Goal: Task Accomplishment & Management: Complete application form

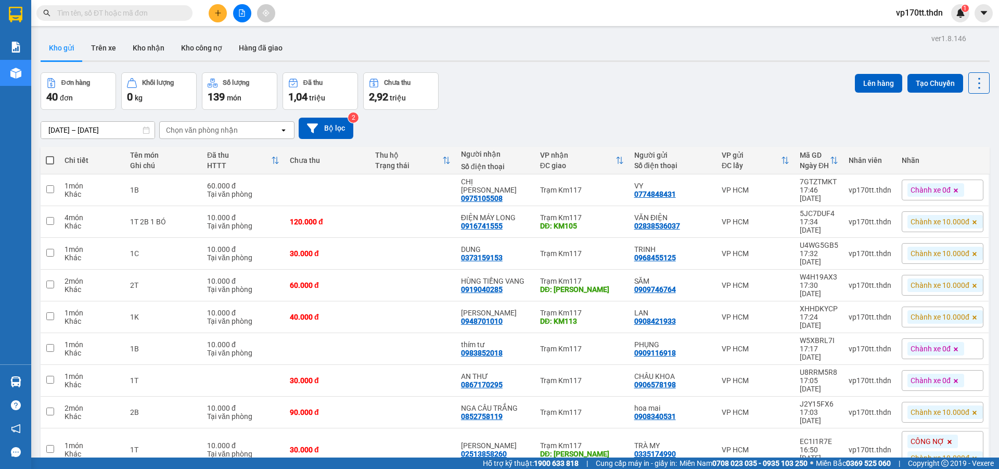
scroll to position [48, 0]
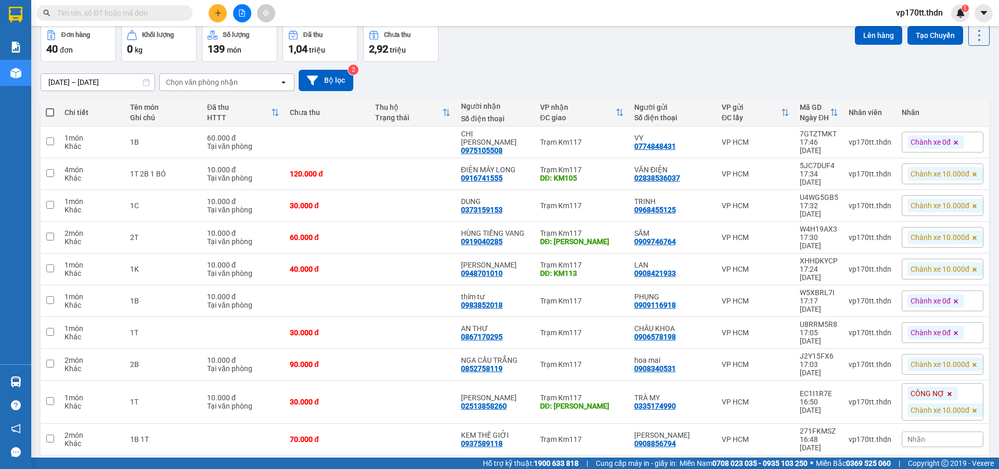
click at [937, 463] on div "10 / trang" at bounding box center [946, 471] width 47 height 17
click at [940, 405] on div "100 / trang" at bounding box center [946, 399] width 62 height 19
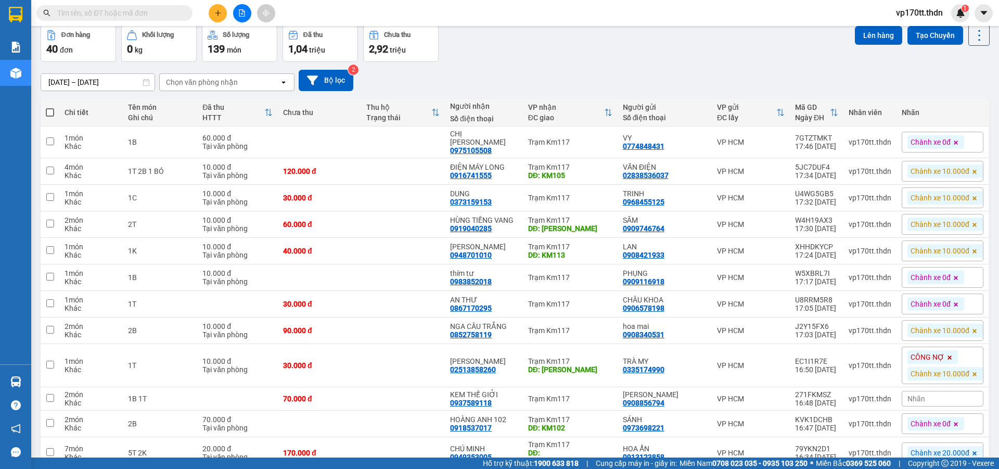
scroll to position [856, 0]
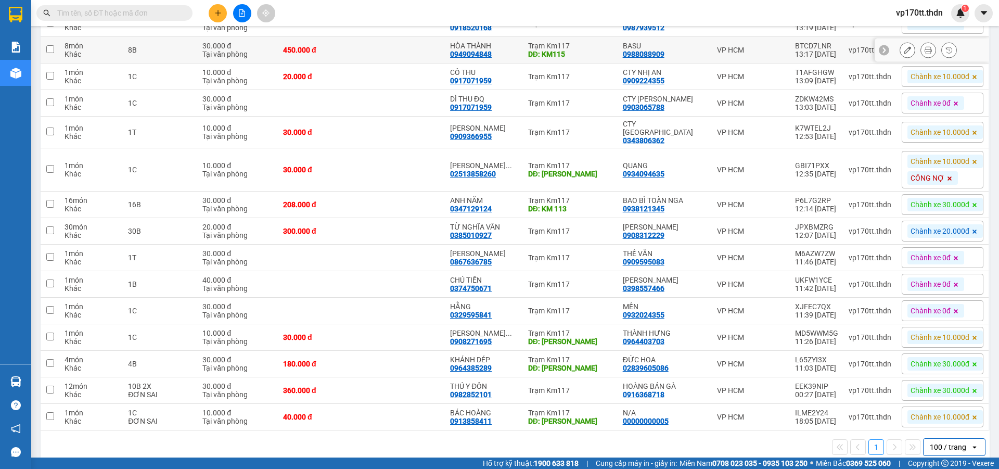
click at [139, 20] on span at bounding box center [114, 13] width 156 height 16
click at [139, 19] on span at bounding box center [114, 13] width 156 height 16
click at [139, 12] on input "text" at bounding box center [118, 12] width 123 height 11
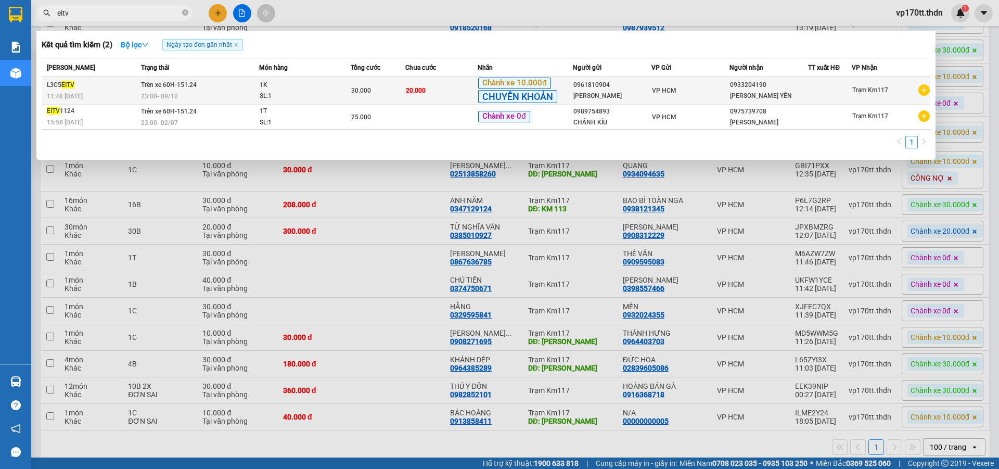
type input "eitv"
click at [504, 90] on span "CHUYỂN KHOẢN" at bounding box center [517, 96] width 79 height 13
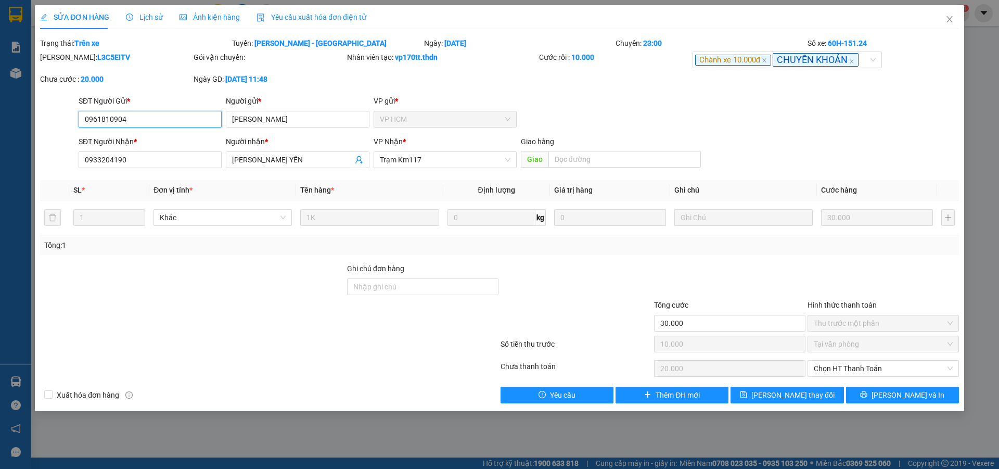
type input "0961810904"
type input "[PERSON_NAME]"
type input "0933204190"
type input "[PERSON_NAME] YẾN"
type input "30.000"
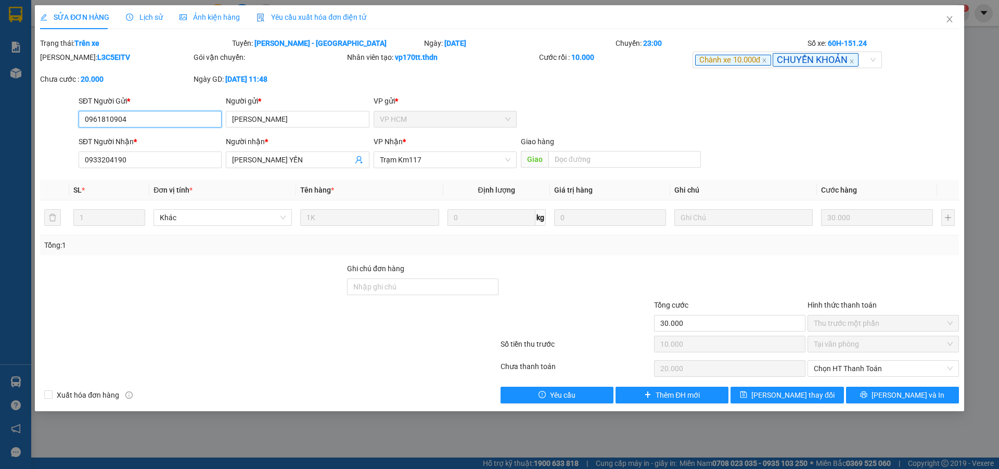
type input "10.000"
type input "20.000"
click at [97, 59] on b "L3C5EITV" at bounding box center [113, 57] width 33 height 8
copy b "L3C5EITV"
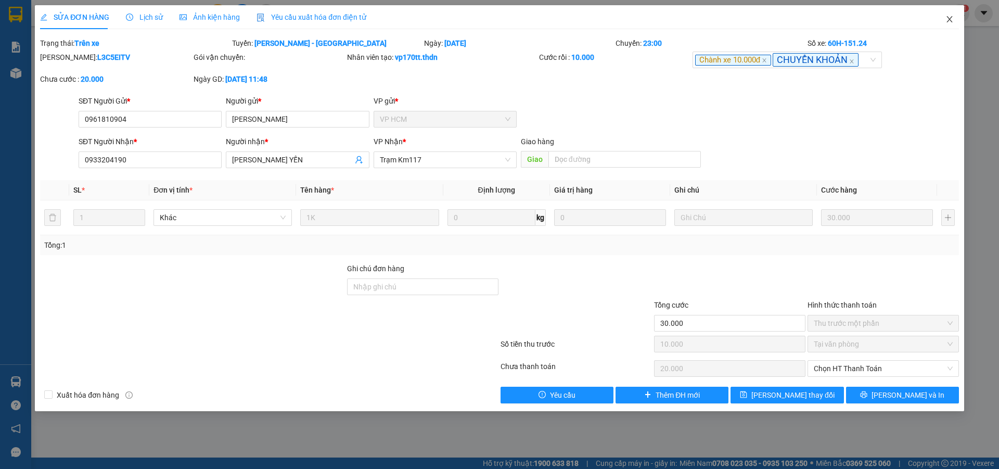
click at [956, 14] on span "Close" at bounding box center [949, 19] width 29 height 29
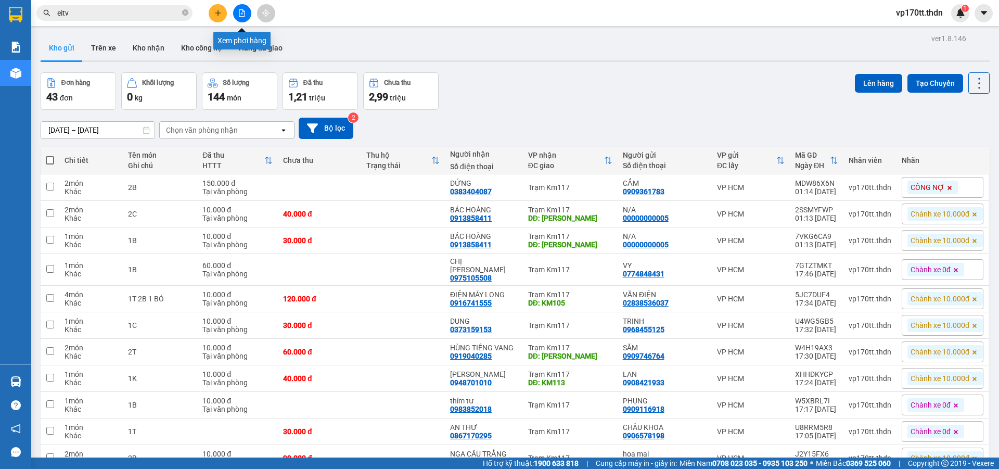
click at [244, 8] on button at bounding box center [242, 13] width 18 height 18
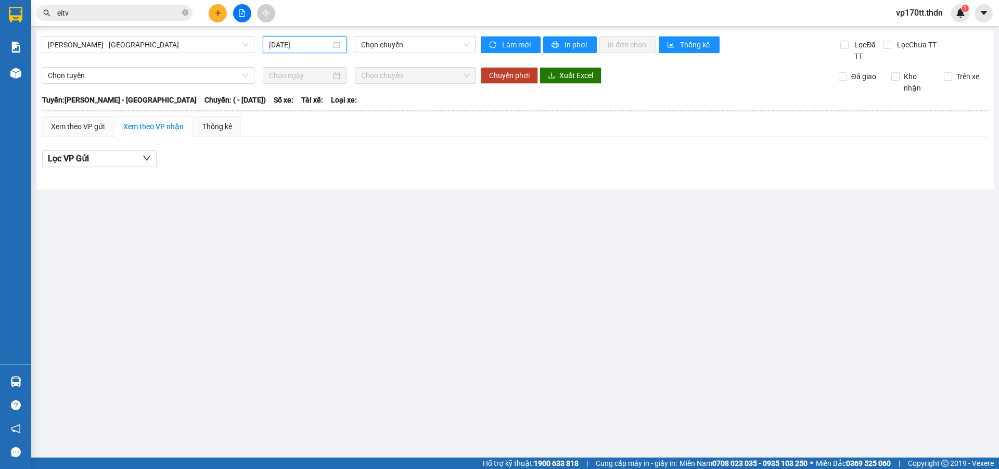
click at [300, 46] on input "[DATE]" at bounding box center [300, 44] width 62 height 11
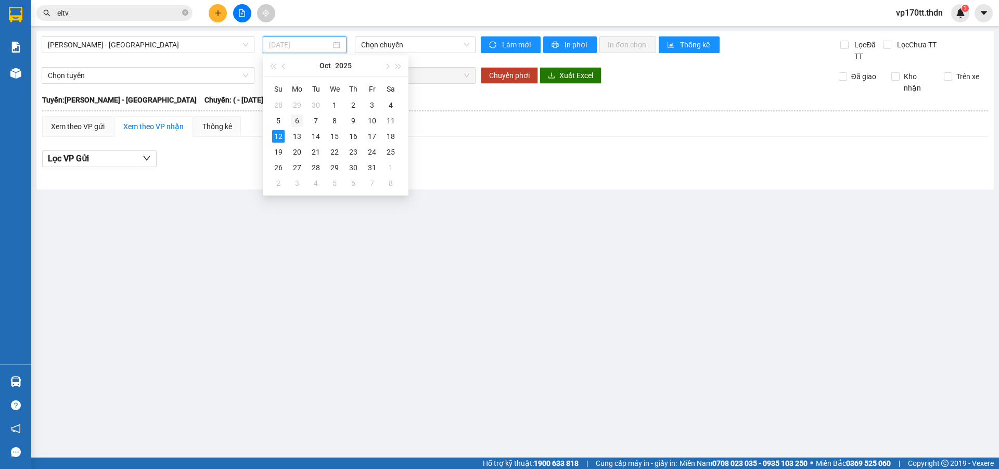
click at [298, 118] on div "6" at bounding box center [297, 120] width 12 height 12
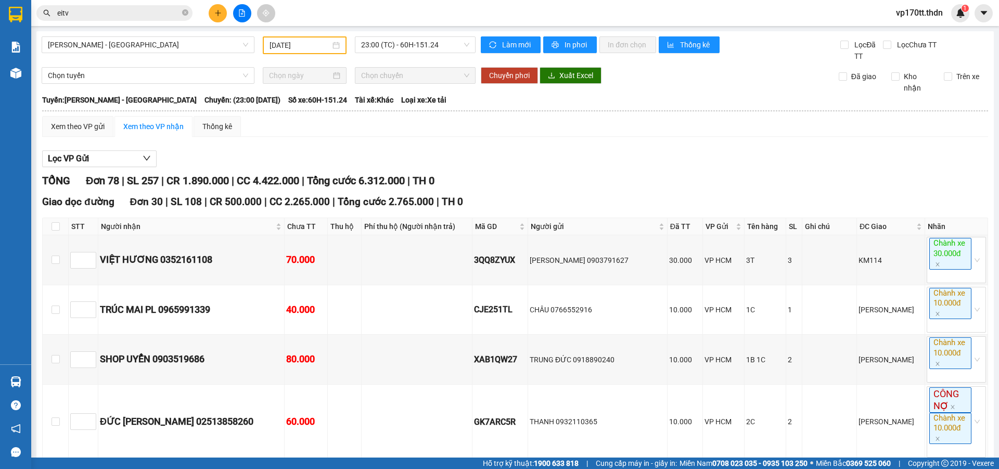
click at [455, 164] on div "Lọc VP Gửi" at bounding box center [514, 158] width 945 height 17
click at [294, 49] on input "[DATE]" at bounding box center [299, 45] width 61 height 11
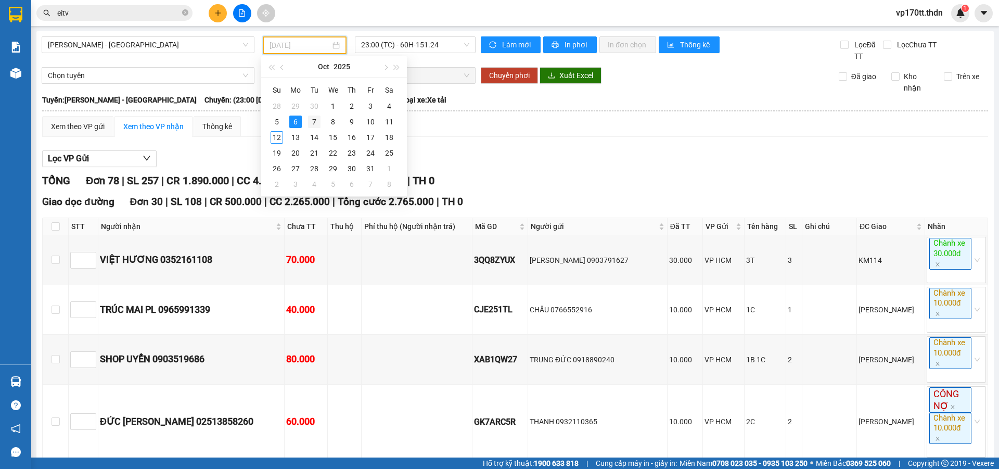
click at [309, 126] on div "7" at bounding box center [314, 121] width 12 height 12
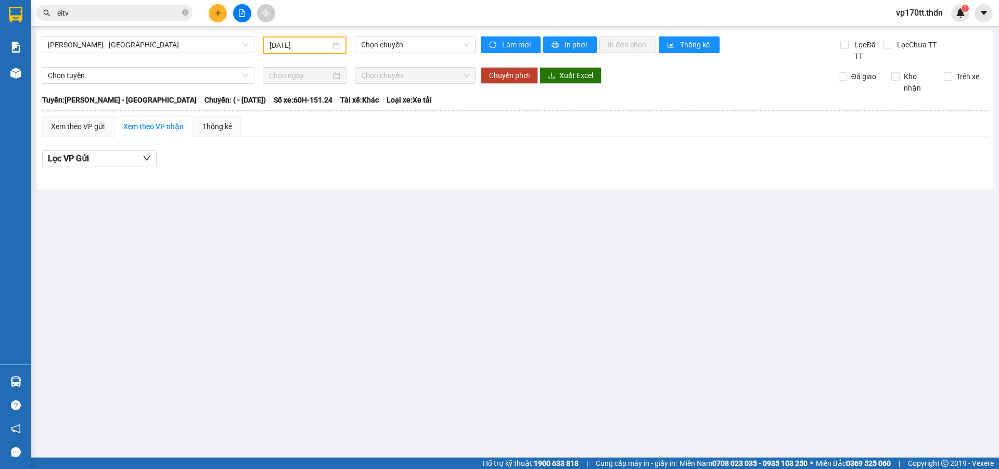
click at [334, 50] on div "[DATE]" at bounding box center [304, 45] width 70 height 11
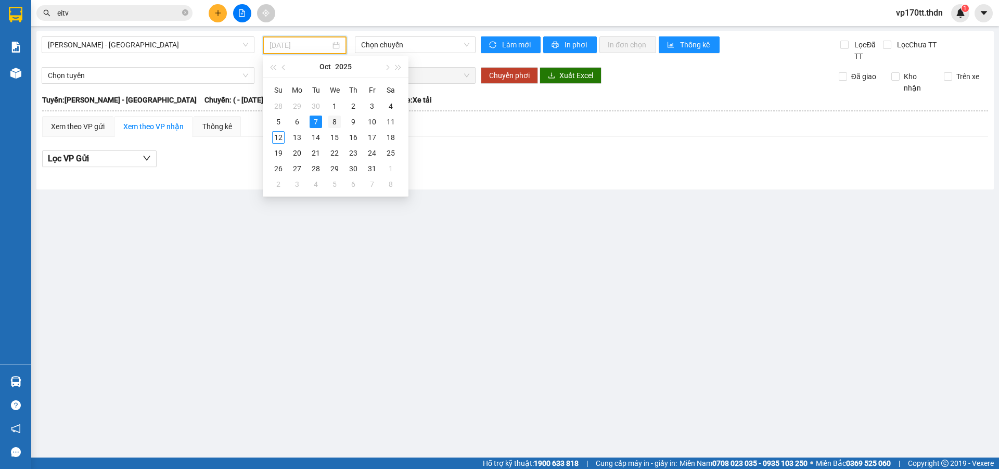
click at [331, 115] on div "8" at bounding box center [334, 121] width 12 height 12
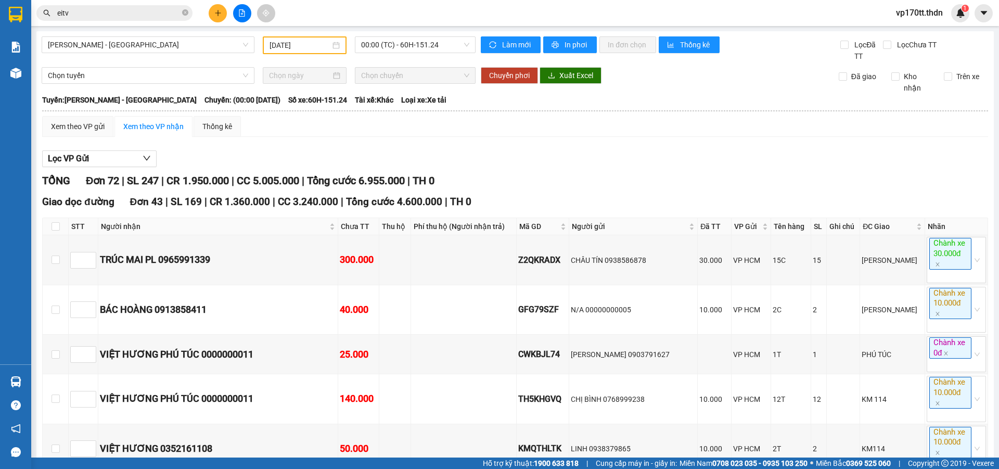
click at [305, 37] on div "[DATE]" at bounding box center [305, 45] width 84 height 18
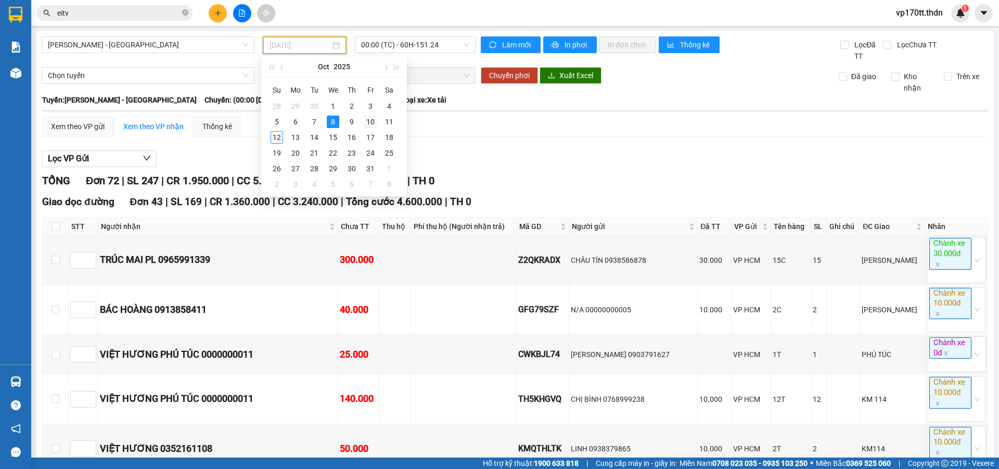
click at [368, 117] on div "10" at bounding box center [370, 121] width 12 height 12
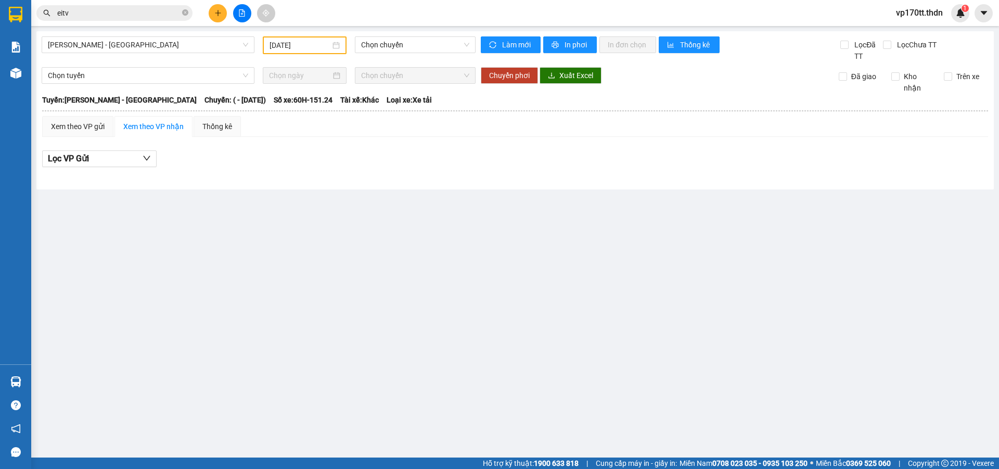
click at [415, 36] on div "[PERSON_NAME] - [GEOGRAPHIC_DATA] [DATE] Chọn chuyến Làm mới In phơi In đơn chọ…" at bounding box center [514, 110] width 957 height 158
click at [404, 48] on span "Chọn chuyến" at bounding box center [415, 45] width 108 height 16
click at [288, 41] on input "[DATE]" at bounding box center [299, 45] width 61 height 11
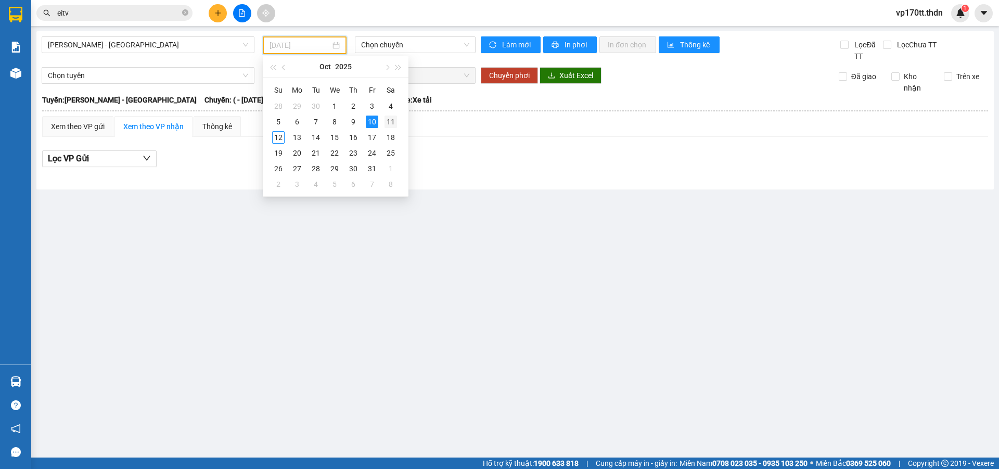
click at [393, 124] on div "11" at bounding box center [390, 121] width 12 height 12
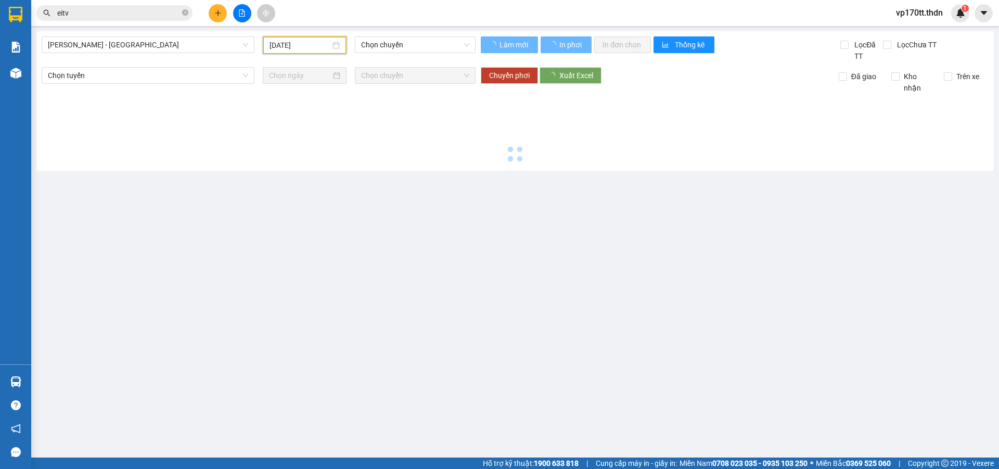
type input "[DATE]"
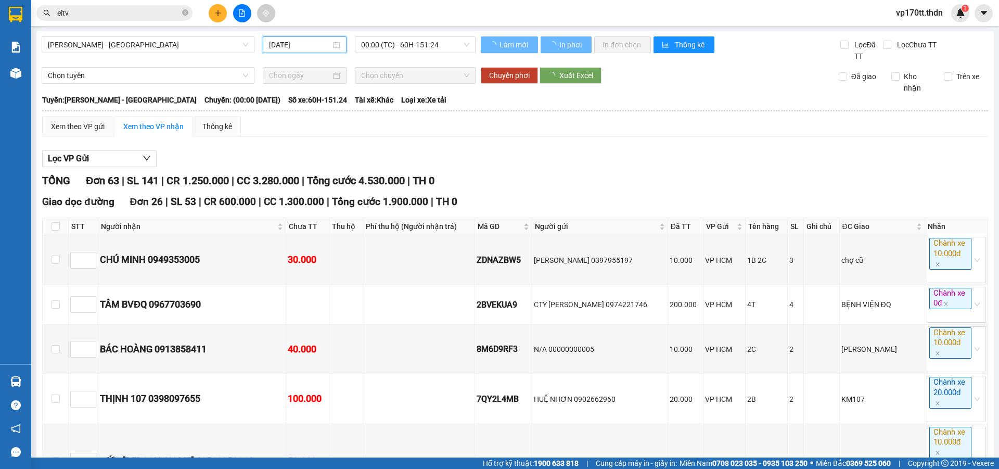
click at [435, 42] on span "00:00 (TC) - 60H-151.24" at bounding box center [415, 45] width 108 height 16
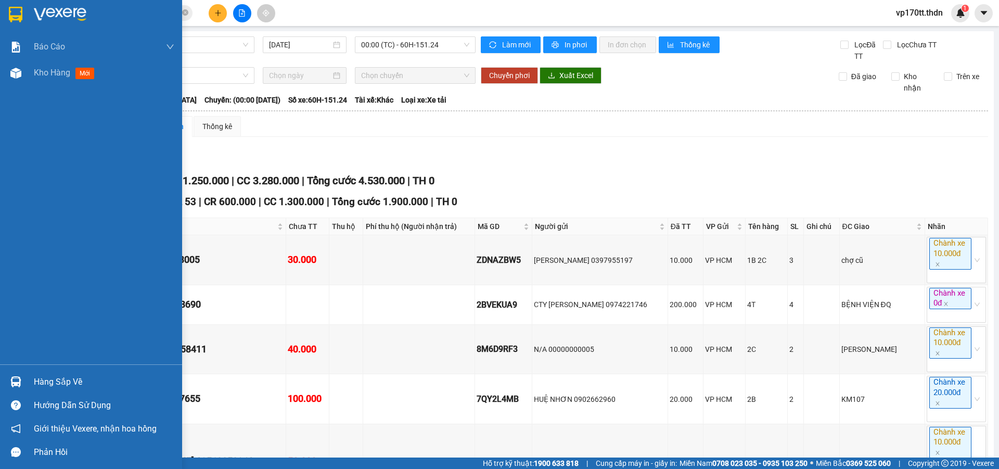
click at [15, 4] on div at bounding box center [91, 17] width 182 height 34
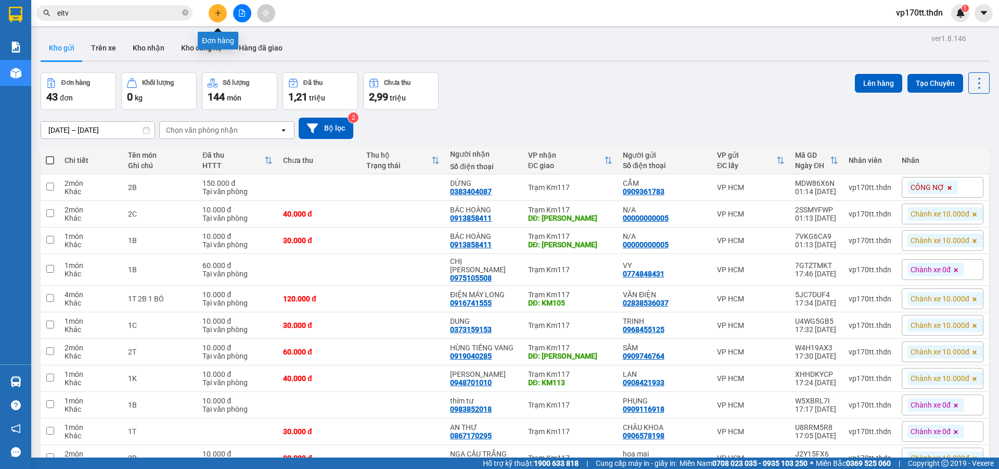
click at [217, 17] on button at bounding box center [218, 13] width 18 height 18
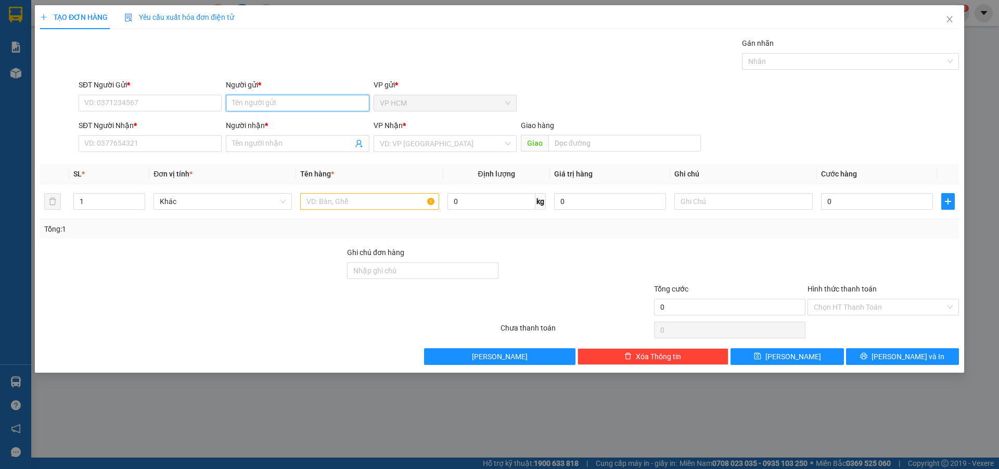
click at [282, 97] on input "Người gửi *" at bounding box center [297, 103] width 143 height 17
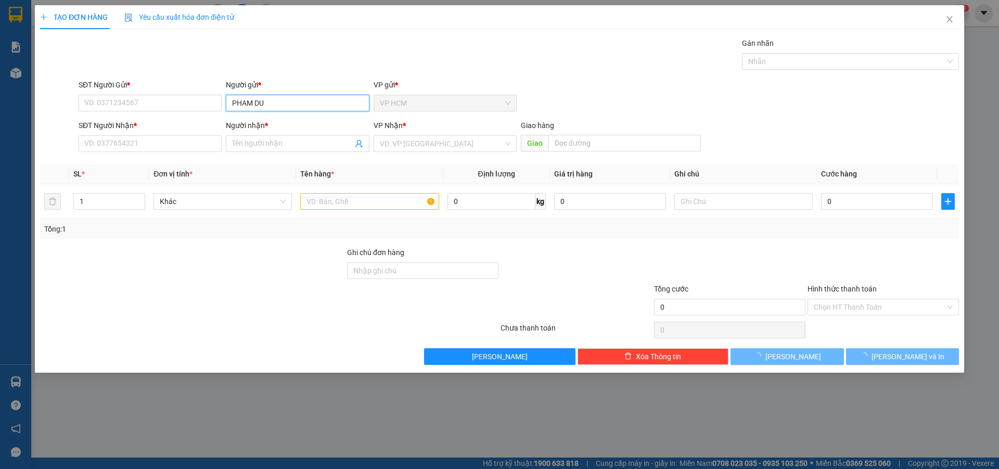
type input "PHAM DUY"
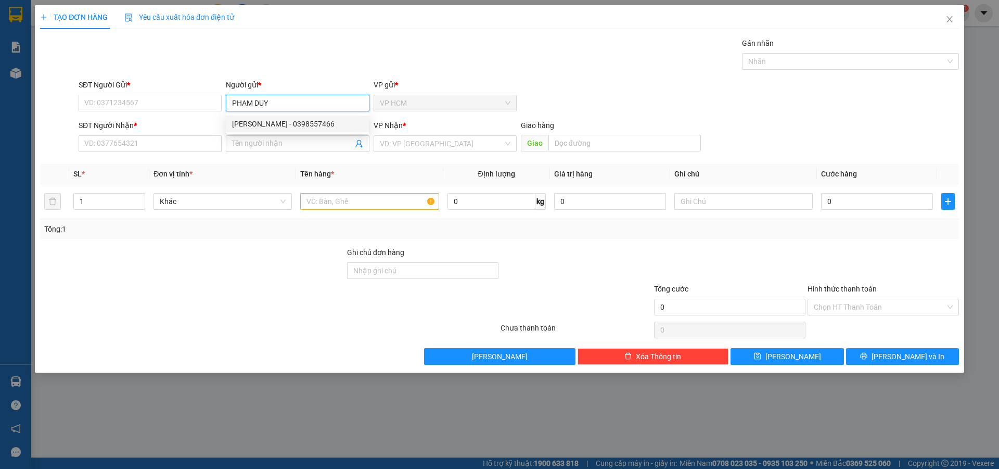
click at [265, 117] on div "[PERSON_NAME] - 0398557466" at bounding box center [297, 123] width 143 height 17
type input "0398557466"
type input "[PERSON_NAME]"
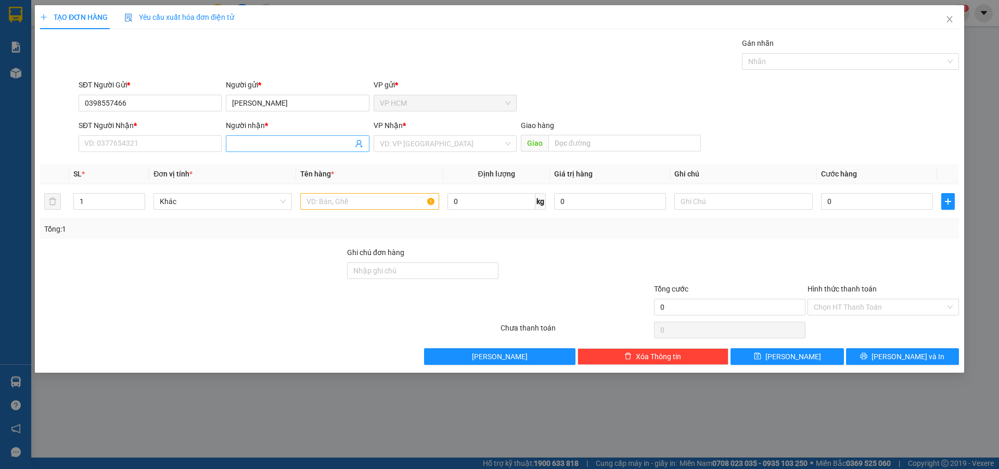
click at [360, 143] on icon "user-add" at bounding box center [358, 144] width 7 height 8
click at [355, 107] on div "0374750671 - CHÚ TIẾN" at bounding box center [355, 105] width 81 height 11
type input "0374750671"
type input "CHÚ TIẾN"
click at [97, 200] on input "1" at bounding box center [109, 201] width 71 height 16
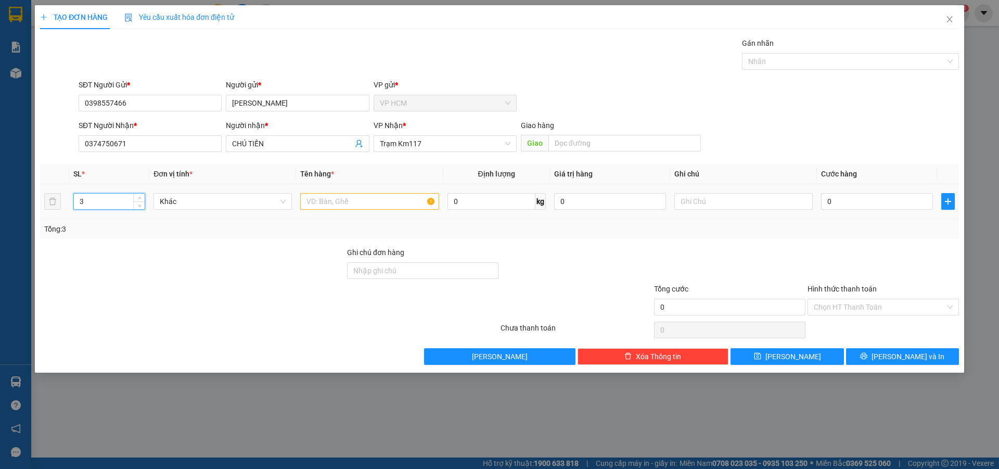
type input "4"
click at [318, 200] on input "text" at bounding box center [369, 201] width 138 height 17
type input "4 BỌC"
click at [776, 53] on div "Gán nhãn" at bounding box center [850, 45] width 217 height 16
click at [795, 56] on div at bounding box center [844, 61] width 201 height 12
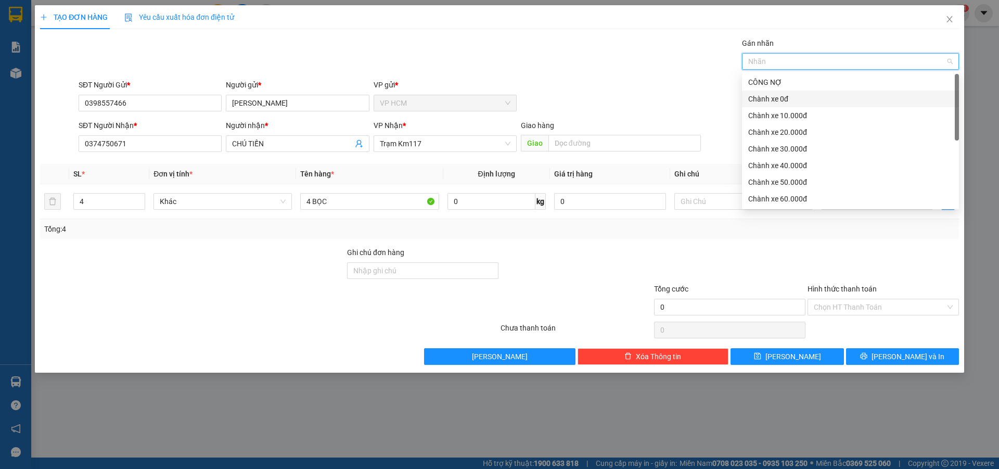
click at [785, 94] on div "Chành xe 0đ" at bounding box center [850, 98] width 204 height 11
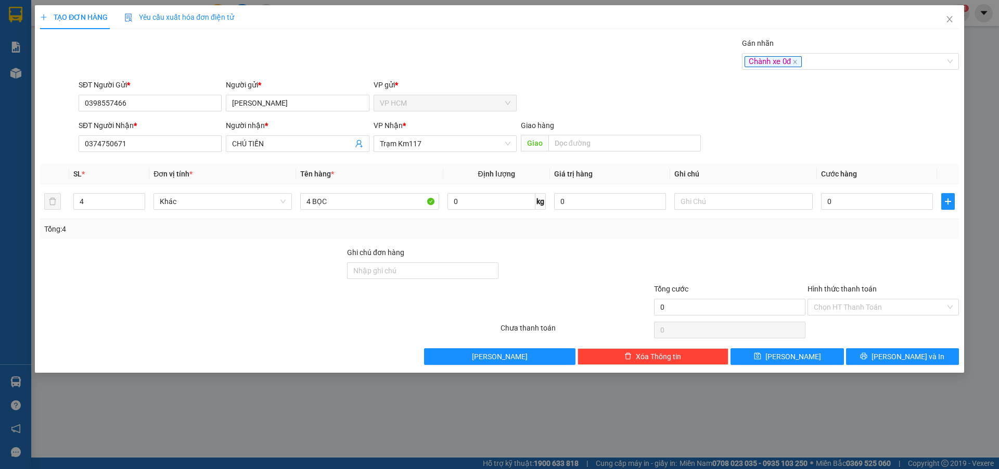
drag, startPoint x: 462, startPoint y: 45, endPoint x: 905, endPoint y: 234, distance: 481.4
click at [464, 46] on div "Gán nhãn Chành xe 0đ" at bounding box center [518, 55] width 884 height 36
click at [893, 191] on div "0" at bounding box center [877, 201] width 112 height 21
click at [886, 199] on input "0" at bounding box center [877, 201] width 112 height 17
type input "7"
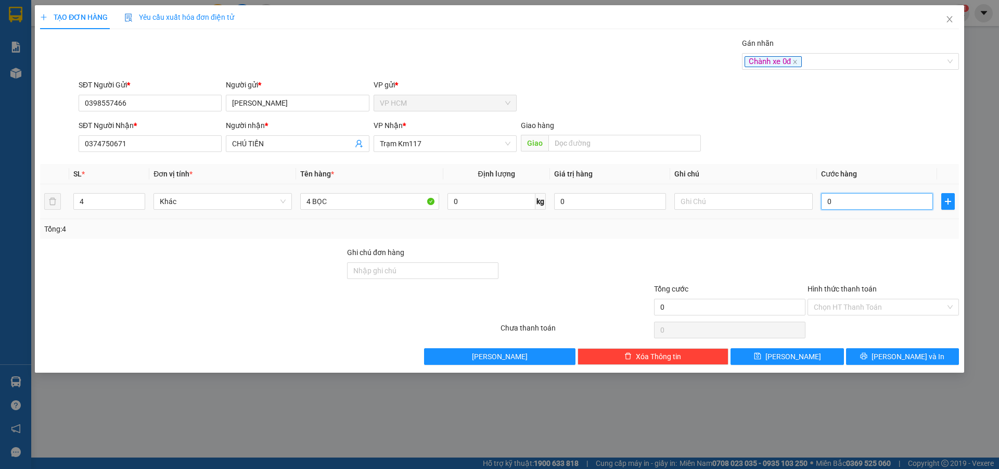
type input "7"
type input "70"
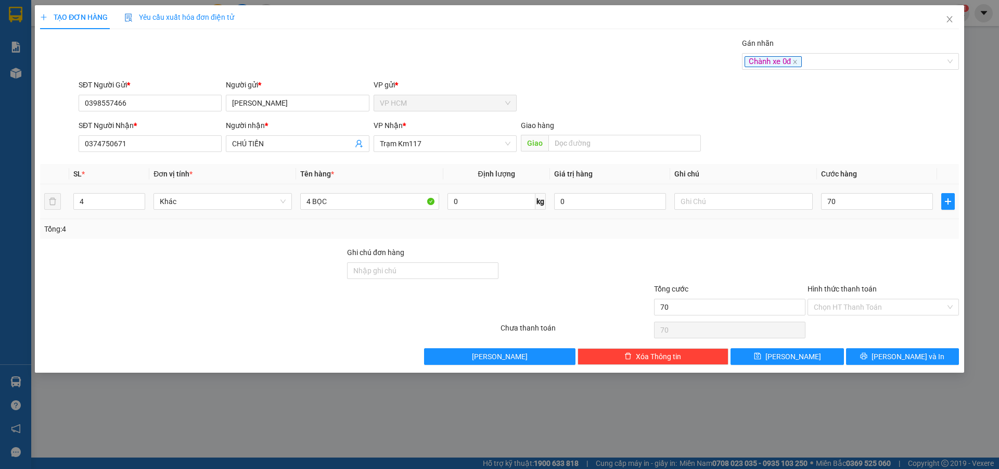
type input "70.000"
drag, startPoint x: 886, startPoint y: 237, endPoint x: 875, endPoint y: 302, distance: 66.4
click at [886, 239] on div "Transit Pickup Surcharge Ids Transit Deliver Surcharge Ids Transit Deliver Surc…" at bounding box center [499, 200] width 918 height 327
click at [873, 310] on input "Hình thức thanh toán" at bounding box center [879, 307] width 132 height 16
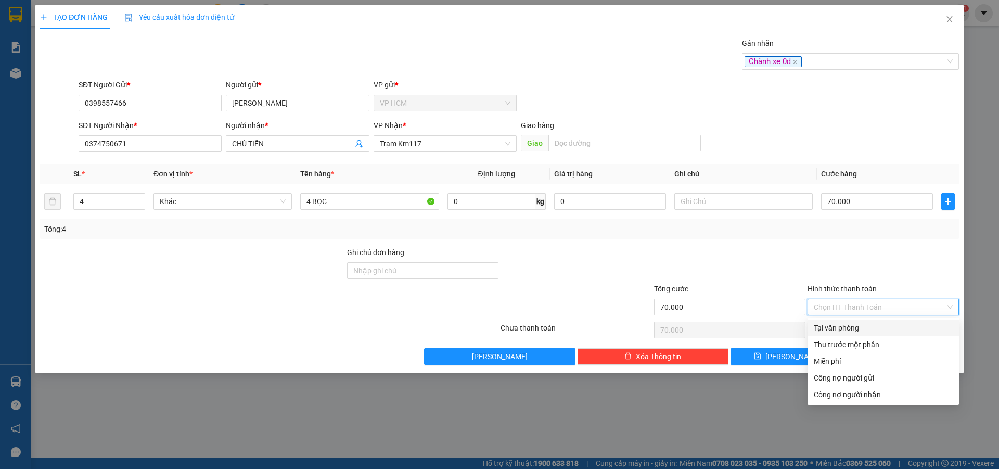
click at [867, 328] on div "Tại văn phòng" at bounding box center [882, 327] width 139 height 11
type input "0"
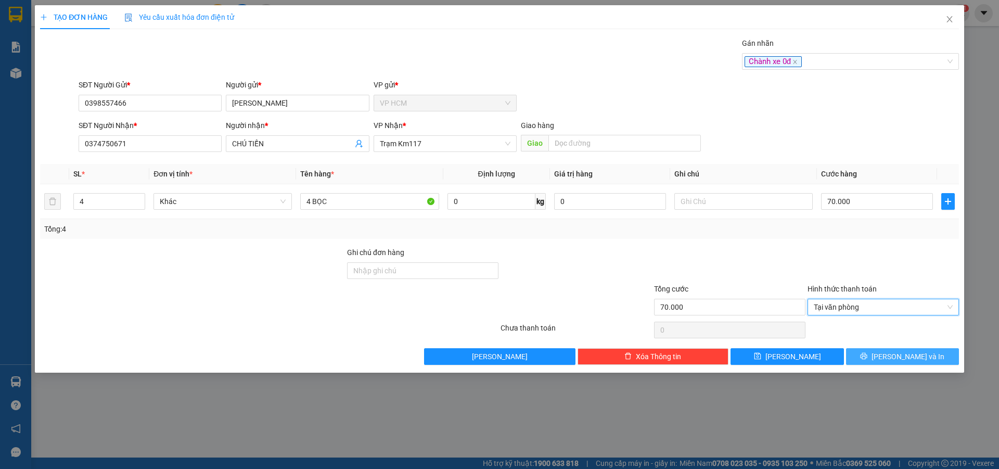
click at [886, 351] on button "[PERSON_NAME] và In" at bounding box center [902, 356] width 113 height 17
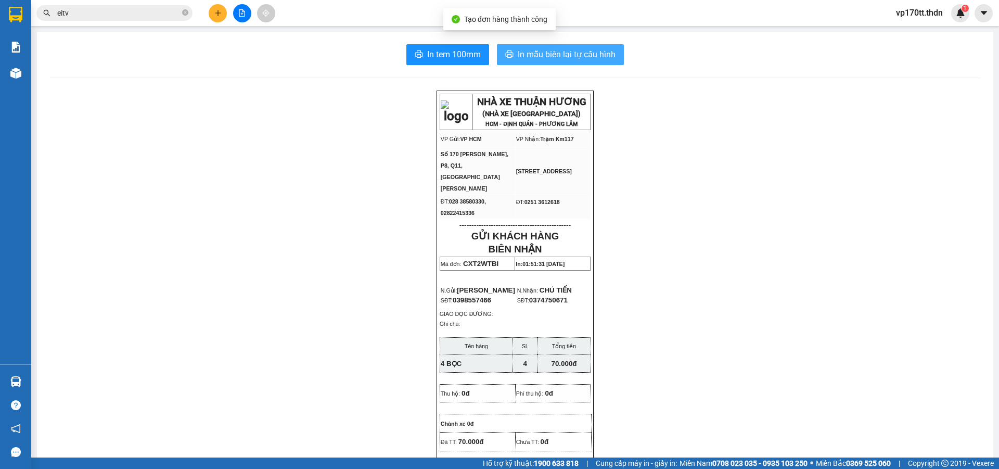
click at [530, 63] on button "In mẫu biên lai tự cấu hình" at bounding box center [560, 54] width 127 height 21
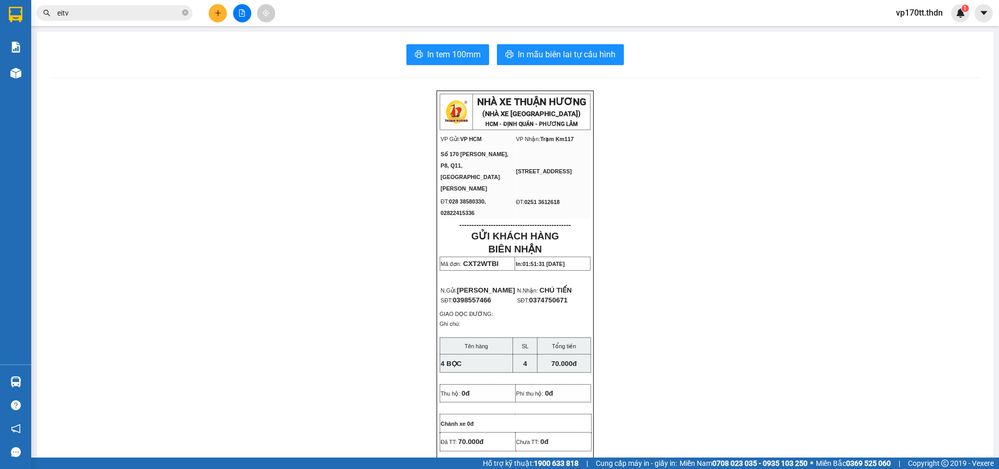
click at [217, 20] on button at bounding box center [218, 13] width 18 height 18
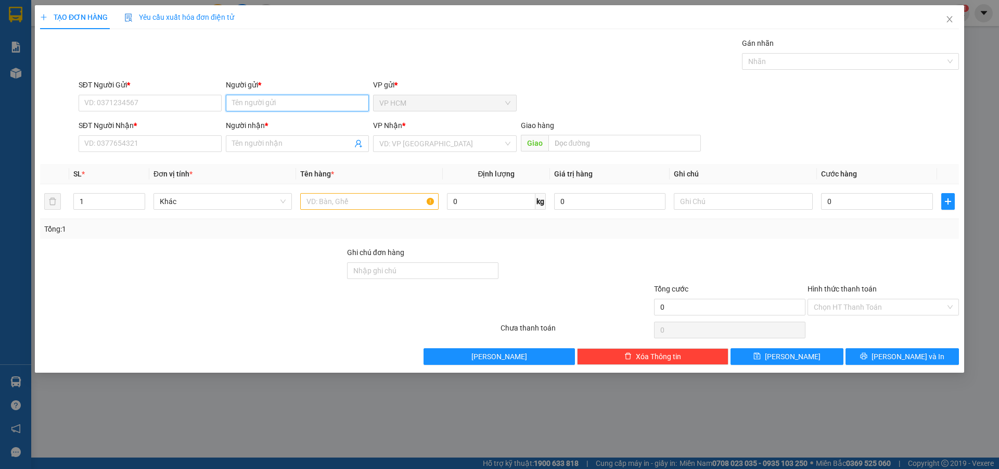
click at [258, 106] on input "Người gửi *" at bounding box center [297, 103] width 143 height 17
type input "KIET GA"
click at [273, 121] on div "KIỆT GÀ - 0903026319" at bounding box center [297, 123] width 131 height 11
type input "0903026319"
type input "KIỆT GÀ"
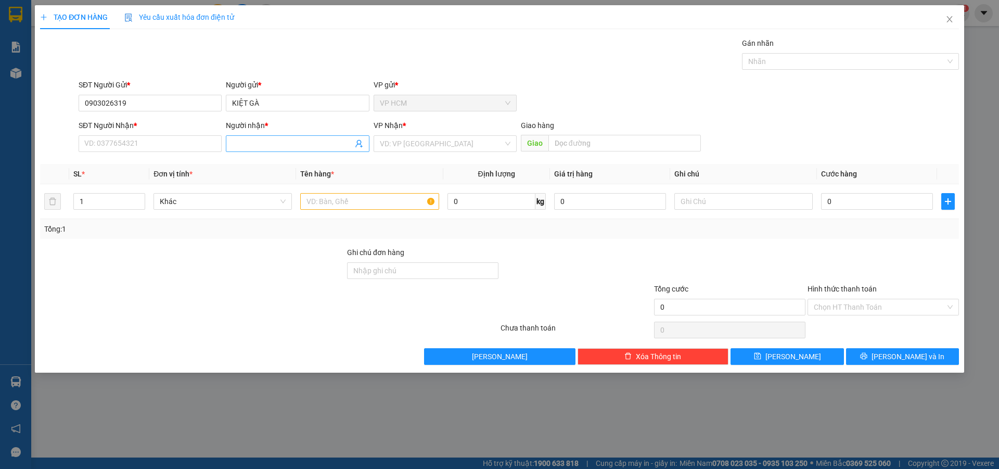
click at [356, 144] on icon "user-add" at bounding box center [359, 143] width 8 height 8
click at [382, 115] on span "[PERSON_NAME]" at bounding box center [387, 117] width 56 height 8
type input "0975739708"
type input "[PERSON_NAME]"
click at [357, 207] on input "text" at bounding box center [369, 201] width 138 height 17
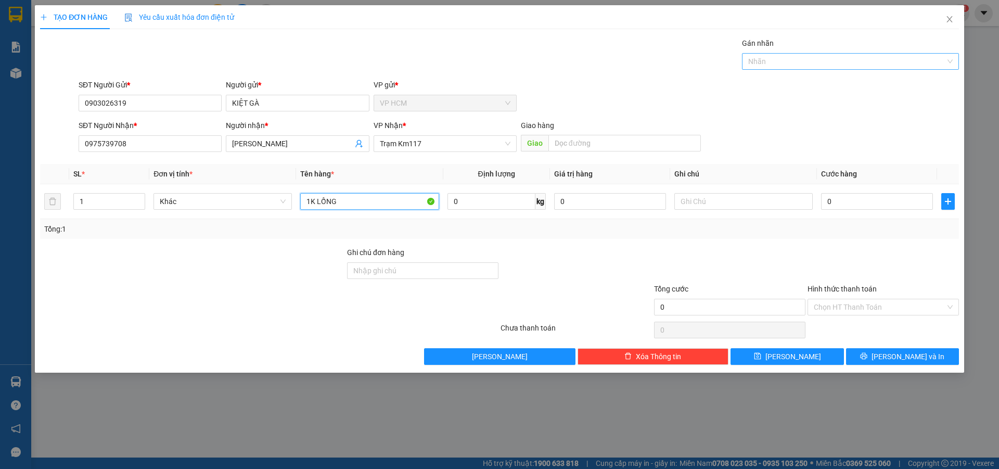
click at [771, 69] on div "Nhãn" at bounding box center [850, 61] width 217 height 17
type input "1K LỒNG"
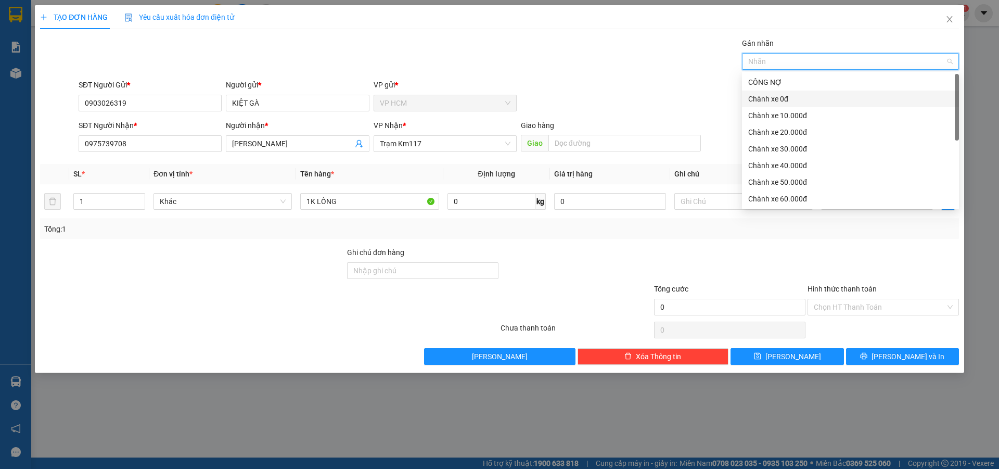
click at [779, 99] on div "Chành xe 0đ" at bounding box center [850, 98] width 204 height 11
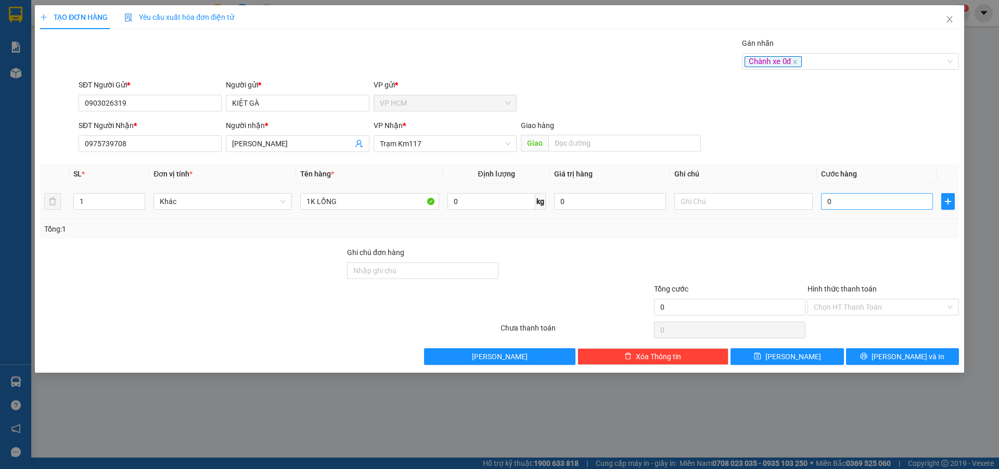
drag, startPoint x: 584, startPoint y: 66, endPoint x: 928, endPoint y: 205, distance: 371.1
click at [595, 74] on div "Transit Pickup Surcharge Ids Transit Deliver Surcharge Ids Transit Deliver Surc…" at bounding box center [499, 200] width 918 height 327
click at [915, 202] on input "0" at bounding box center [877, 201] width 112 height 17
type input "40"
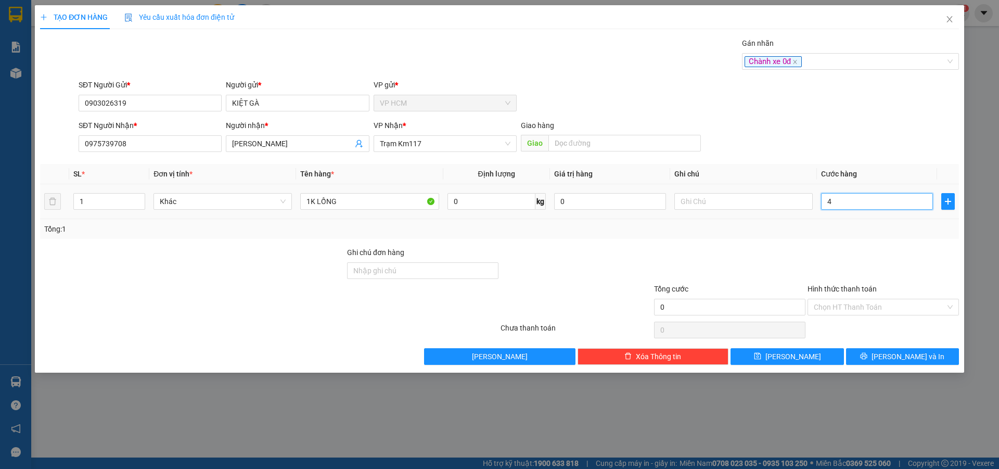
type input "40"
type input "40.000"
click at [854, 253] on div at bounding box center [882, 265] width 153 height 36
click at [866, 317] on div "Hình thức thanh toán Chọn HT Thanh Toán" at bounding box center [882, 301] width 151 height 36
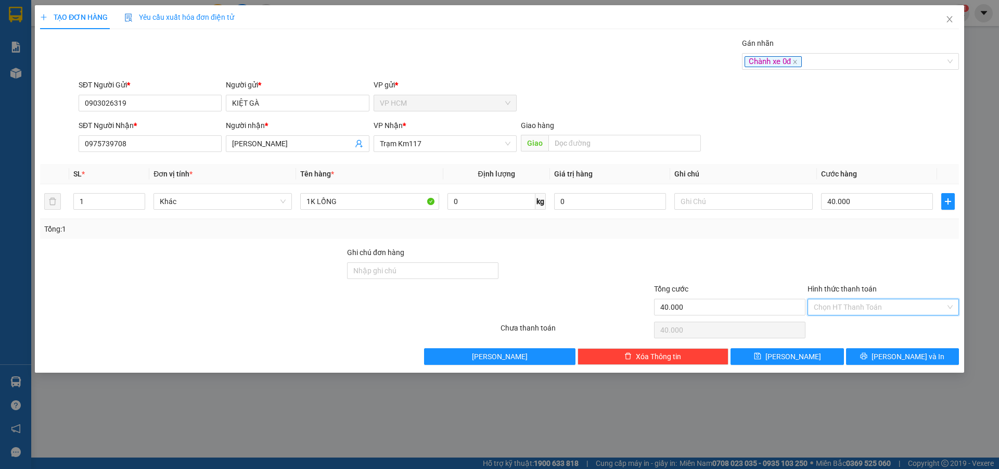
click at [865, 314] on input "Hình thức thanh toán" at bounding box center [879, 307] width 132 height 16
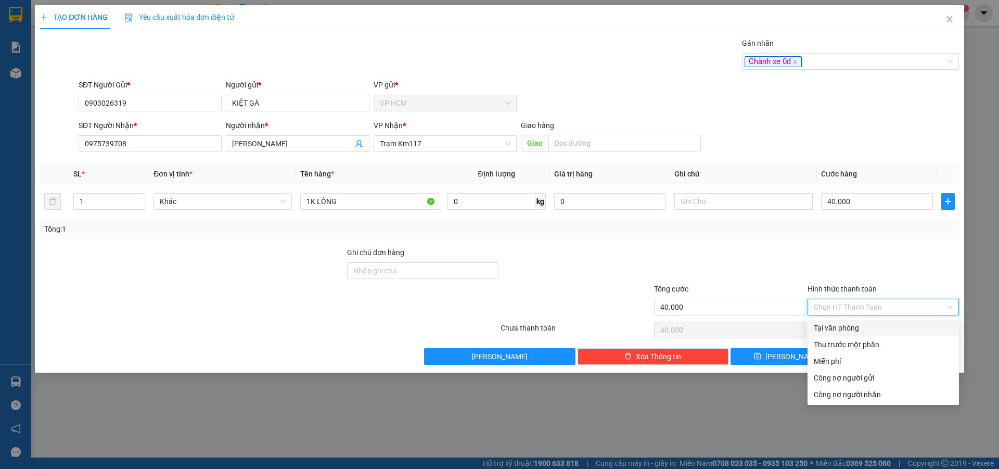
click at [862, 324] on div "Tại văn phòng" at bounding box center [882, 327] width 139 height 11
type input "0"
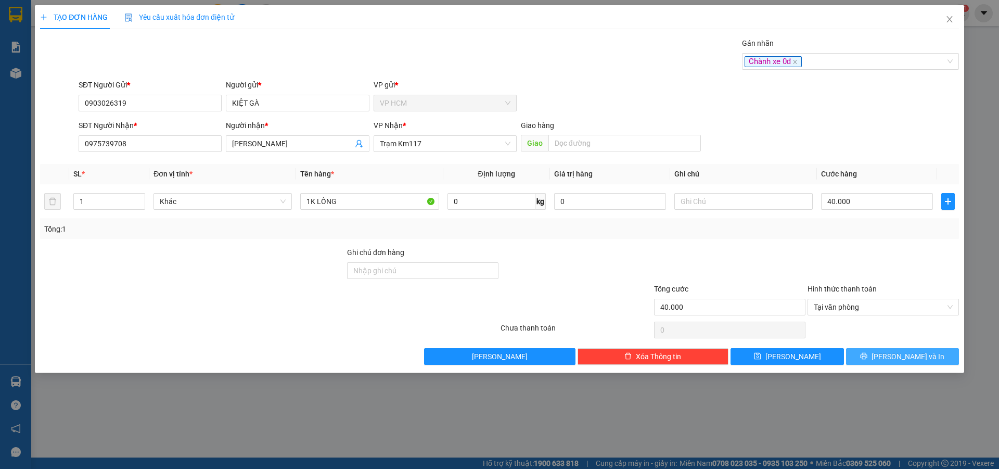
click at [919, 348] on button "[PERSON_NAME] và In" at bounding box center [902, 356] width 113 height 17
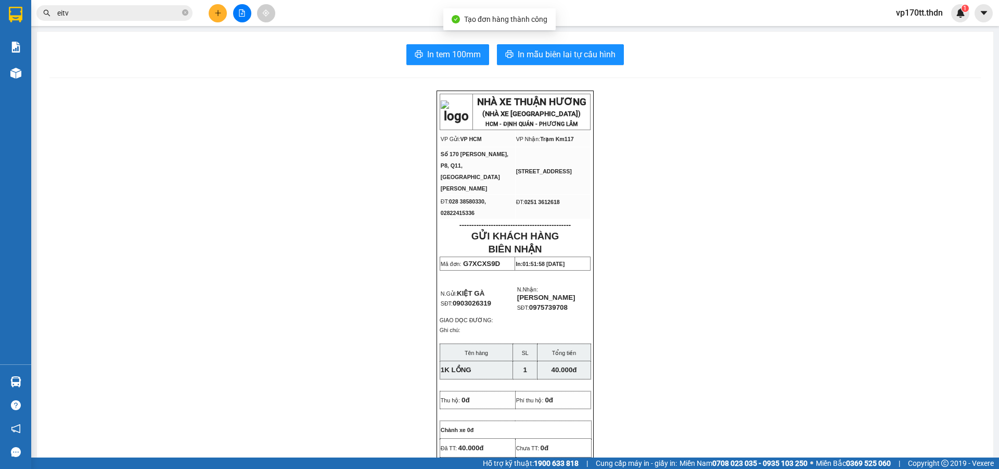
click at [602, 33] on div "In tem 100mm In mẫu biên lai tự cấu hình NHÀ XE THUẬN HƯƠNG (NHÀ XE [GEOGRAPHIC…" at bounding box center [515, 460] width 956 height 857
click at [597, 62] on button "In mẫu biên lai tự cấu hình" at bounding box center [560, 54] width 127 height 21
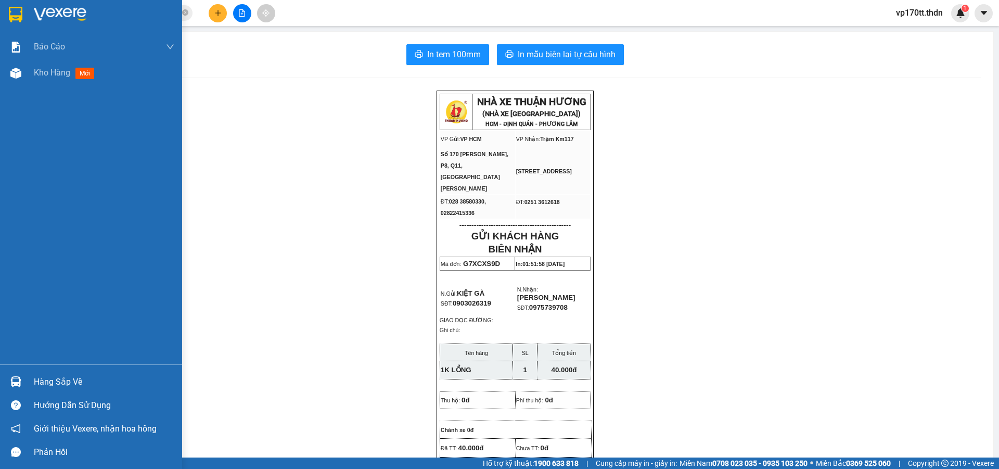
click at [14, 22] on img at bounding box center [16, 15] width 14 height 16
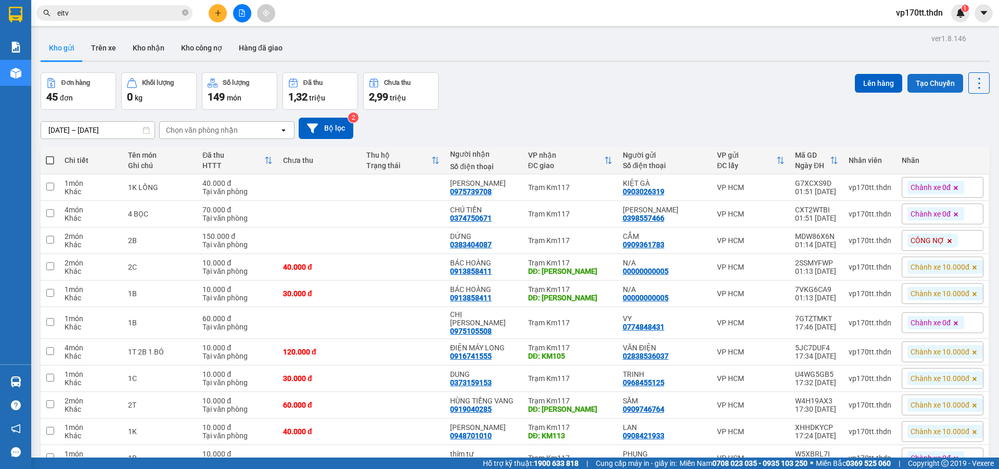
click at [913, 84] on button "Tạo Chuyến" at bounding box center [935, 83] width 56 height 19
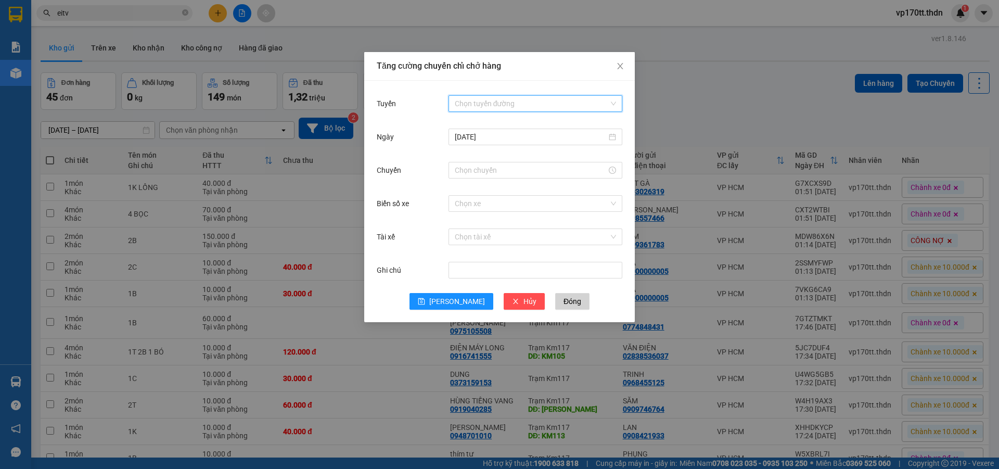
click at [474, 103] on input "Tuyến" at bounding box center [532, 104] width 154 height 16
click at [470, 123] on div "[PERSON_NAME] - [GEOGRAPHIC_DATA]" at bounding box center [535, 124] width 161 height 11
click at [496, 171] on input "Chuyến" at bounding box center [531, 169] width 152 height 11
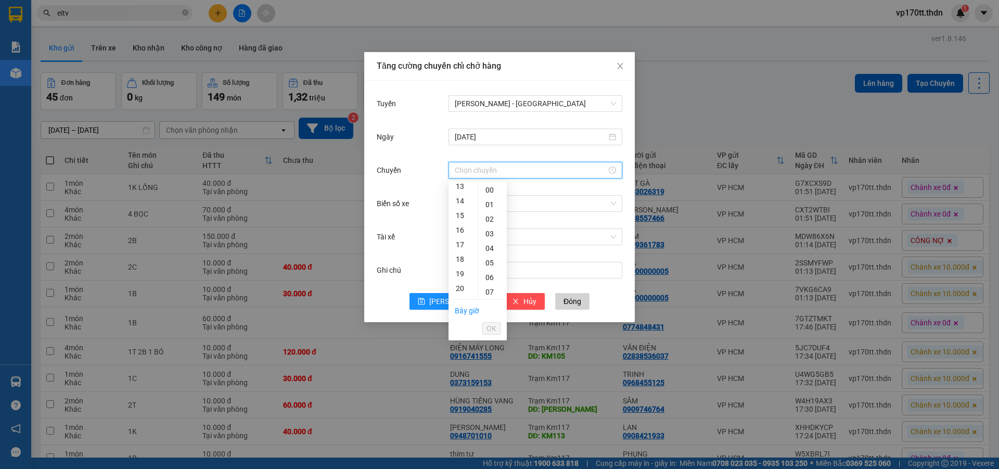
scroll to position [335, 0]
click at [460, 190] on div "23" at bounding box center [462, 190] width 29 height 15
click at [460, 190] on div "00" at bounding box center [462, 190] width 29 height 15
type input "00:00"
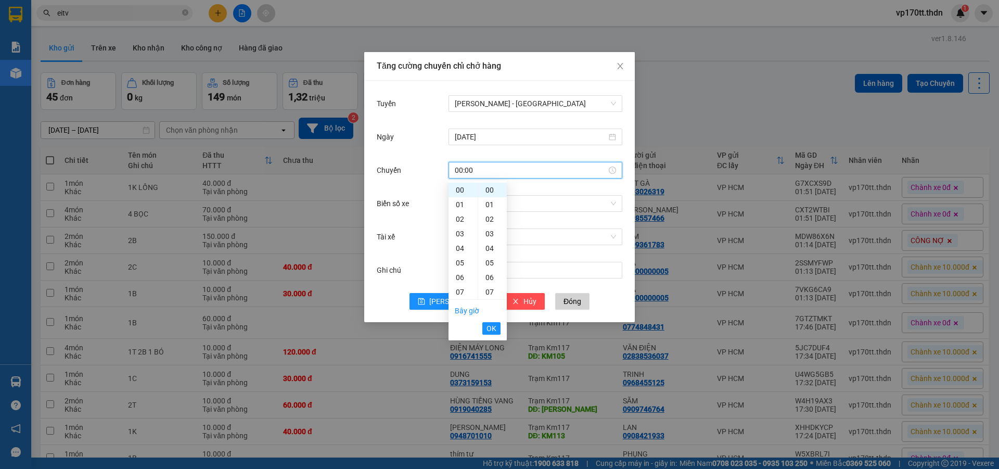
click at [506, 169] on input "00:00" at bounding box center [531, 169] width 152 height 11
click at [515, 133] on input "[DATE]" at bounding box center [531, 136] width 152 height 11
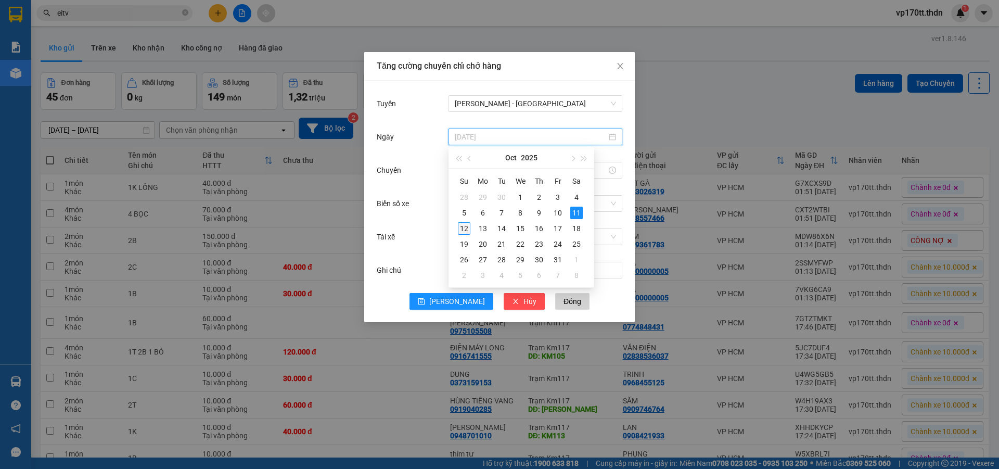
type input "[DATE]"
click at [468, 228] on div "12" at bounding box center [464, 228] width 12 height 12
click at [499, 177] on div at bounding box center [535, 170] width 174 height 17
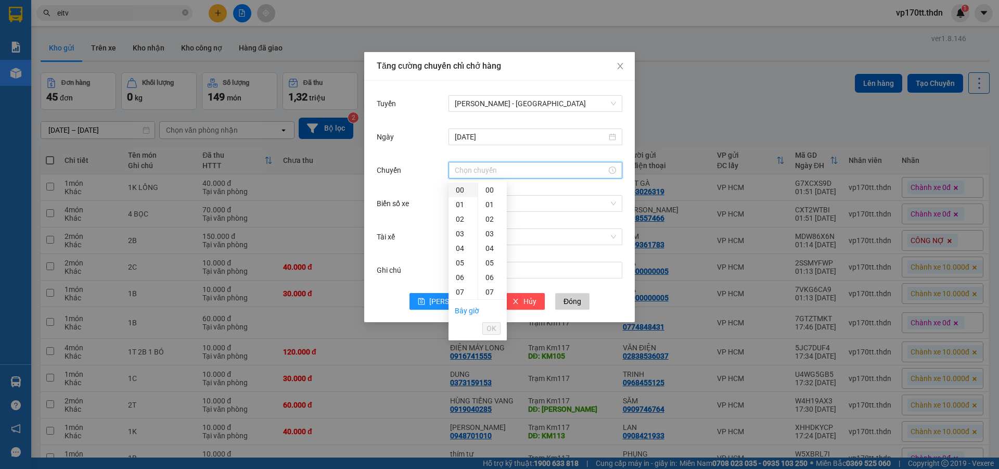
click at [462, 192] on div "00" at bounding box center [462, 190] width 29 height 15
type input "00:00"
click at [486, 326] on button "OK" at bounding box center [491, 328] width 18 height 12
click at [512, 211] on div "Chọn xe" at bounding box center [535, 203] width 174 height 17
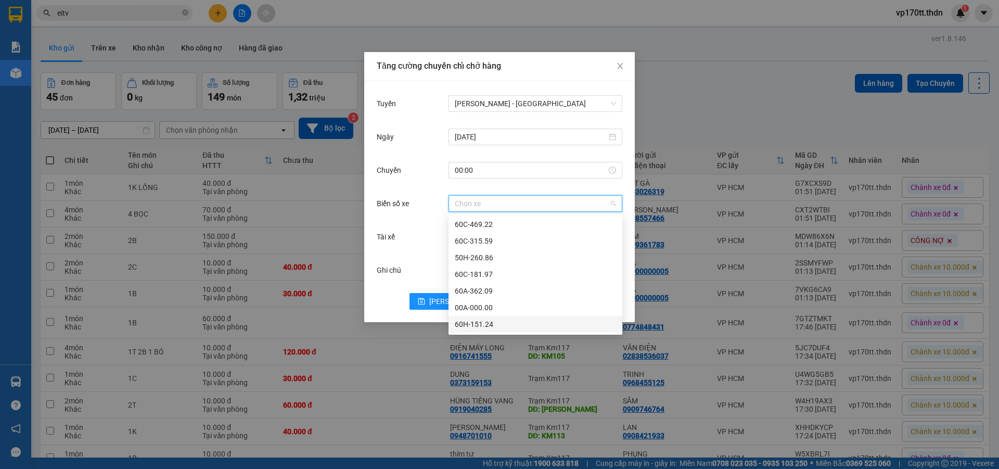
click at [475, 329] on div "60H-151.24" at bounding box center [535, 323] width 161 height 11
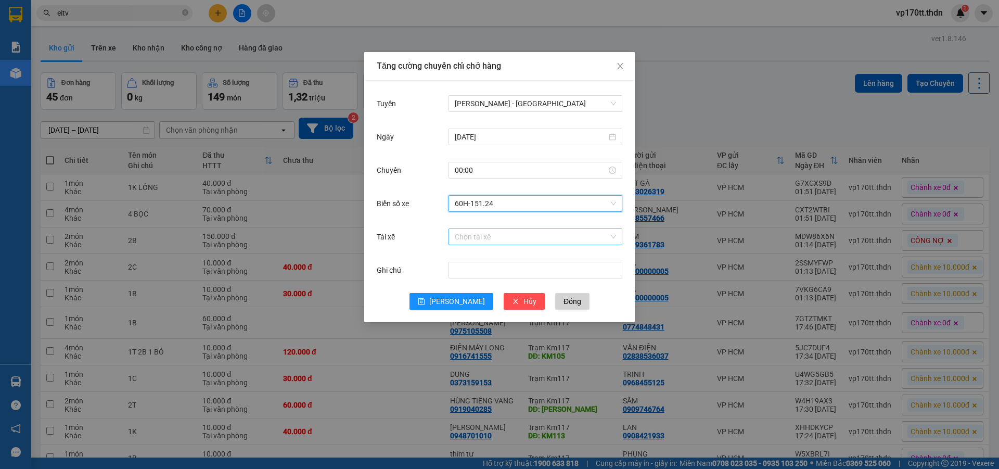
click at [474, 236] on input "Tài xế" at bounding box center [532, 237] width 154 height 16
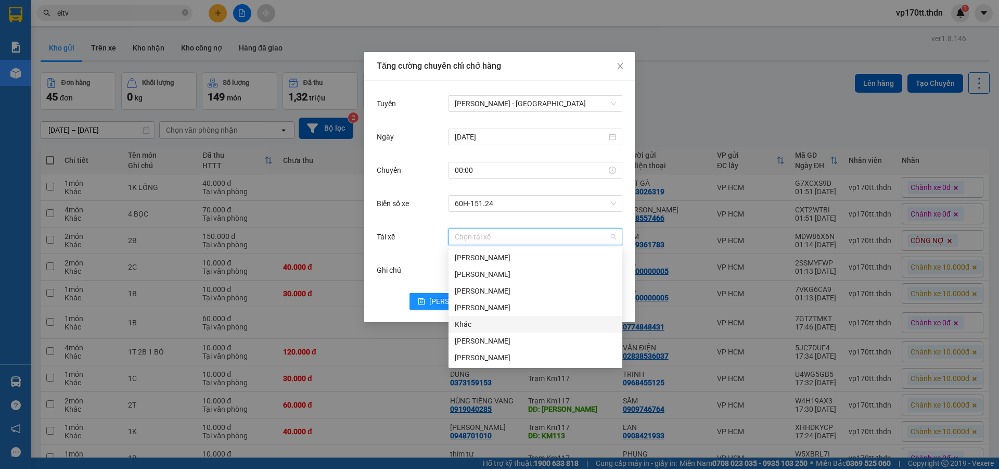
click at [471, 325] on div "Khác" at bounding box center [535, 323] width 161 height 11
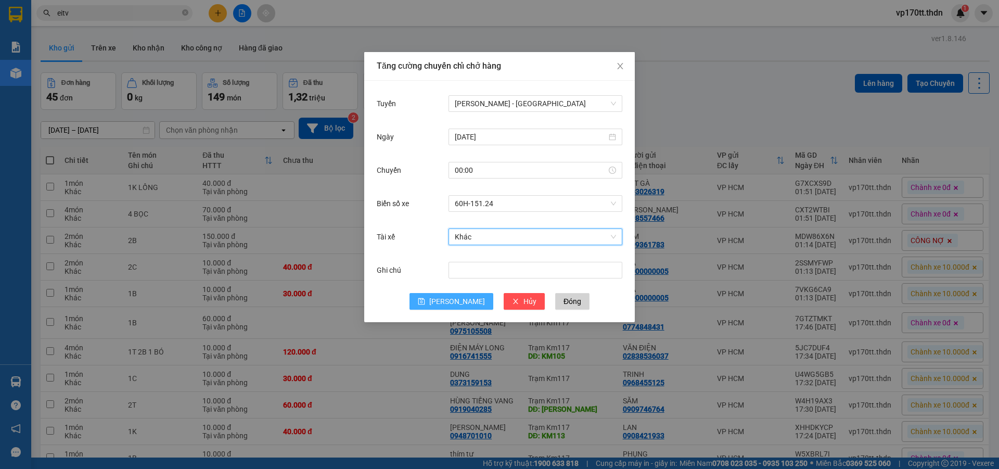
click at [451, 303] on span "[PERSON_NAME]" at bounding box center [457, 300] width 56 height 11
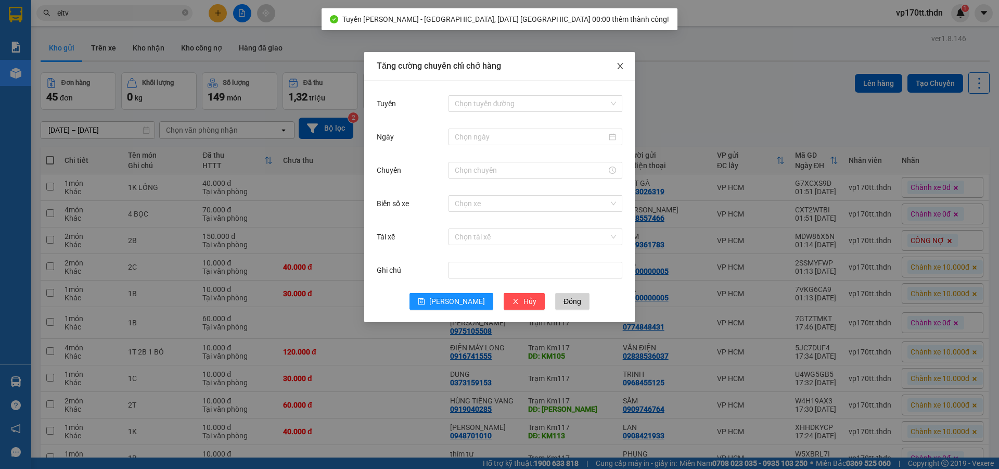
click at [620, 67] on icon "close" at bounding box center [620, 66] width 6 height 6
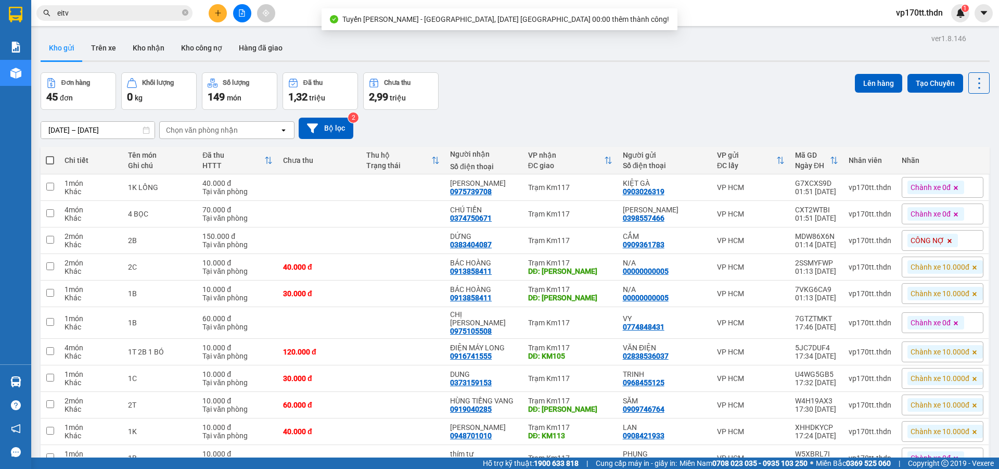
click at [49, 163] on span at bounding box center [50, 160] width 8 height 8
click at [50, 155] on input "checkbox" at bounding box center [50, 155] width 0 height 0
checkbox input "true"
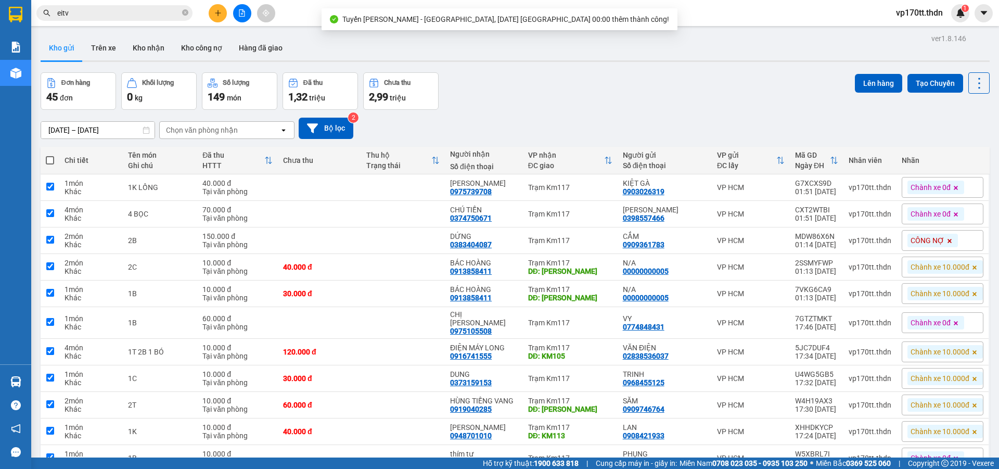
checkbox input "true"
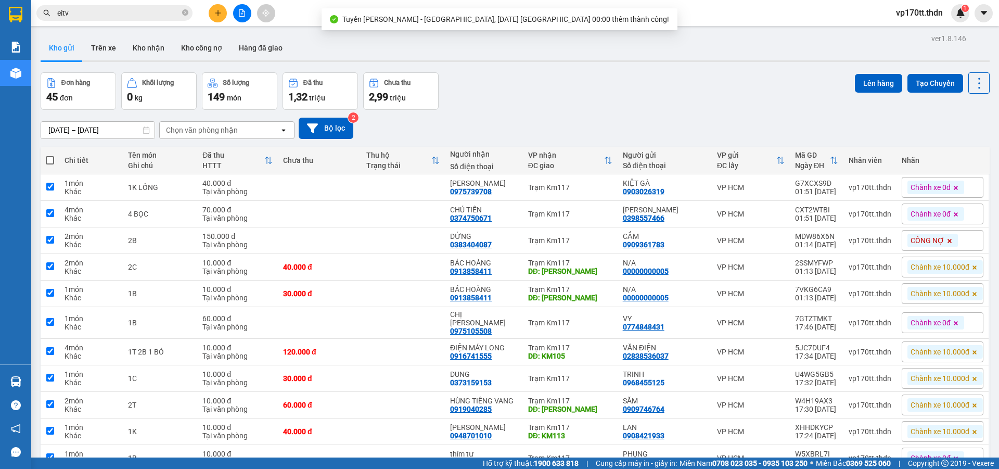
checkbox input "true"
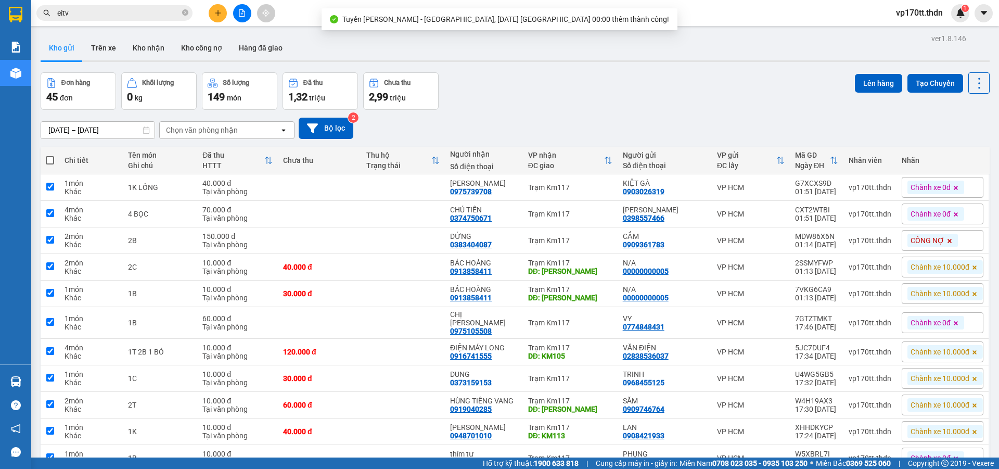
checkbox input "true"
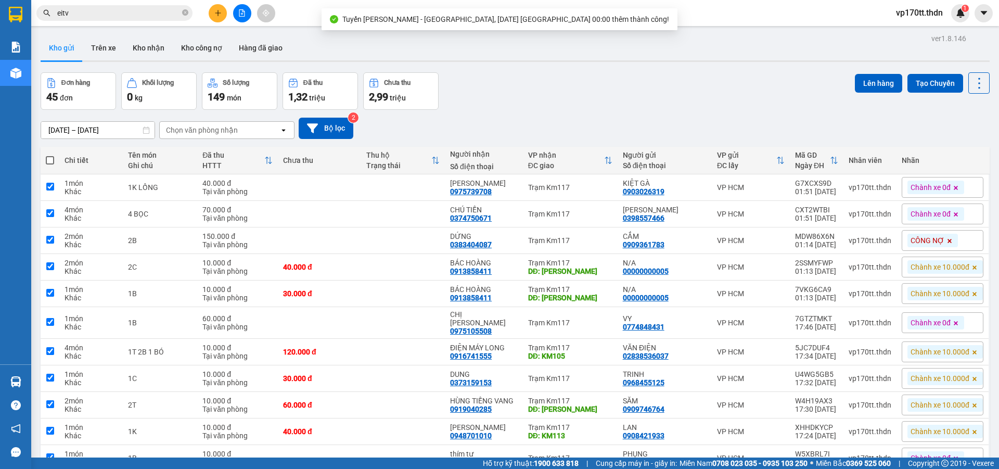
checkbox input "true"
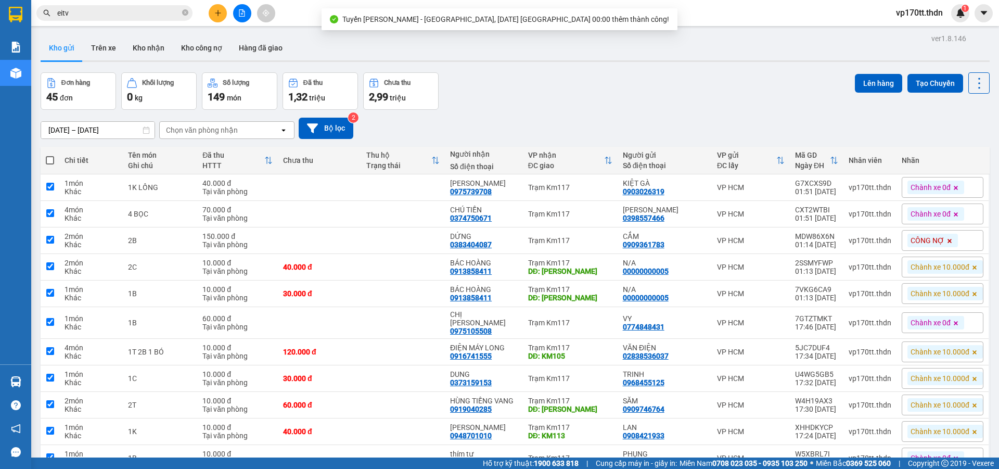
checkbox input "true"
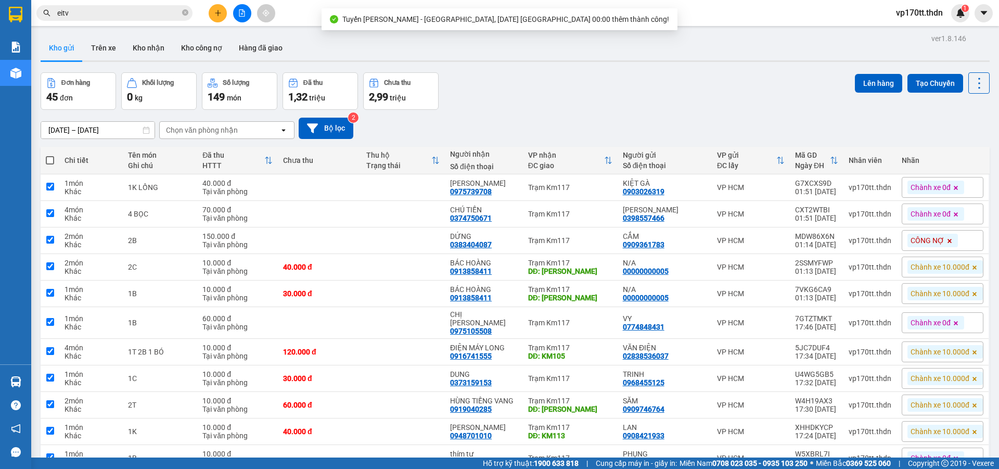
checkbox input "true"
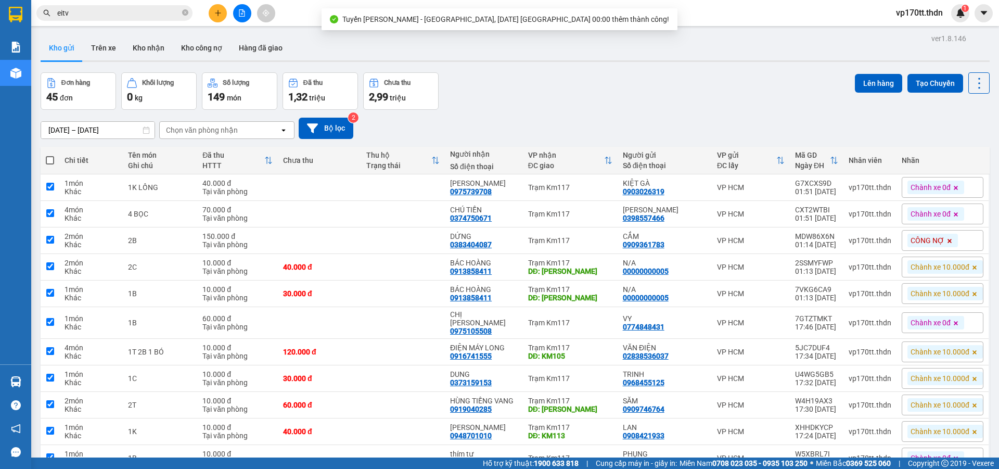
checkbox input "true"
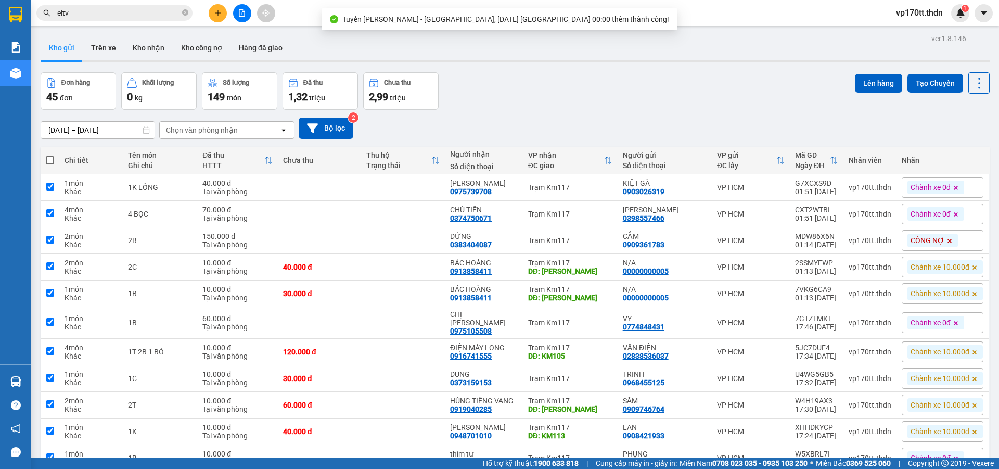
checkbox input "true"
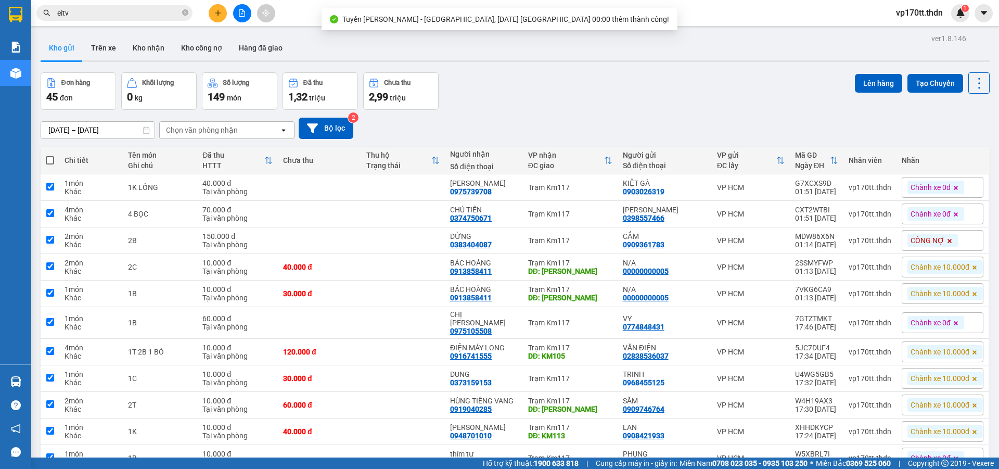
checkbox input "true"
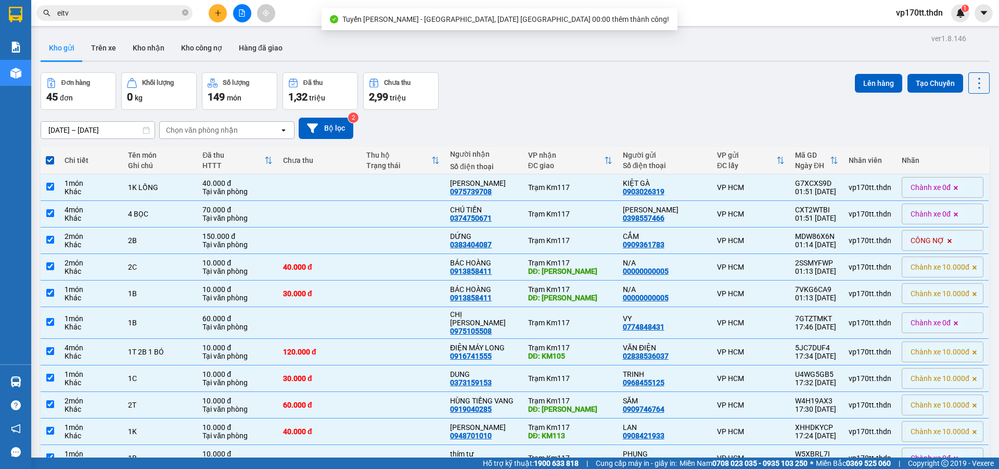
scroll to position [989, 0]
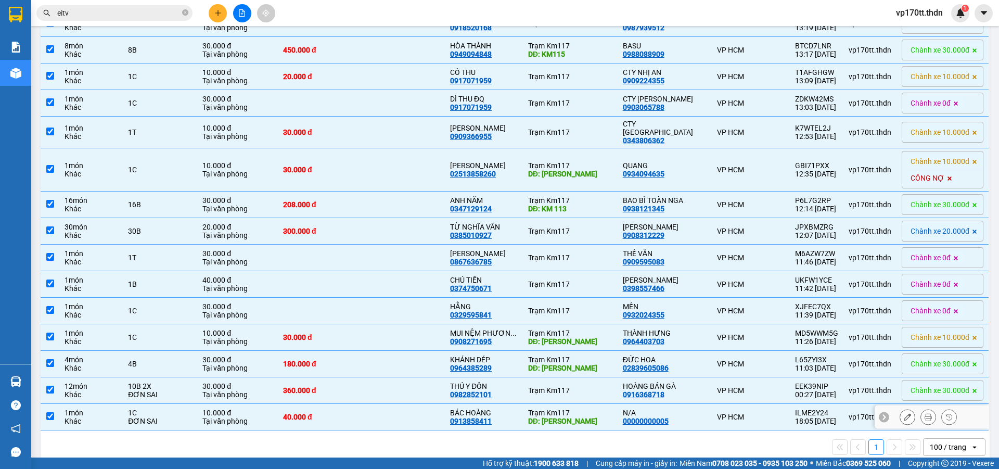
click at [380, 407] on td at bounding box center [403, 417] width 84 height 27
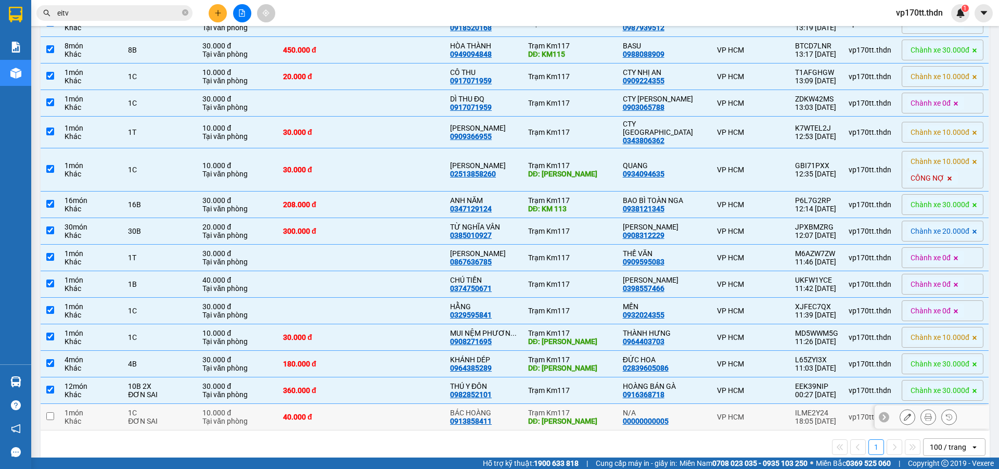
checkbox input "false"
click at [381, 377] on td at bounding box center [403, 390] width 84 height 27
checkbox input "false"
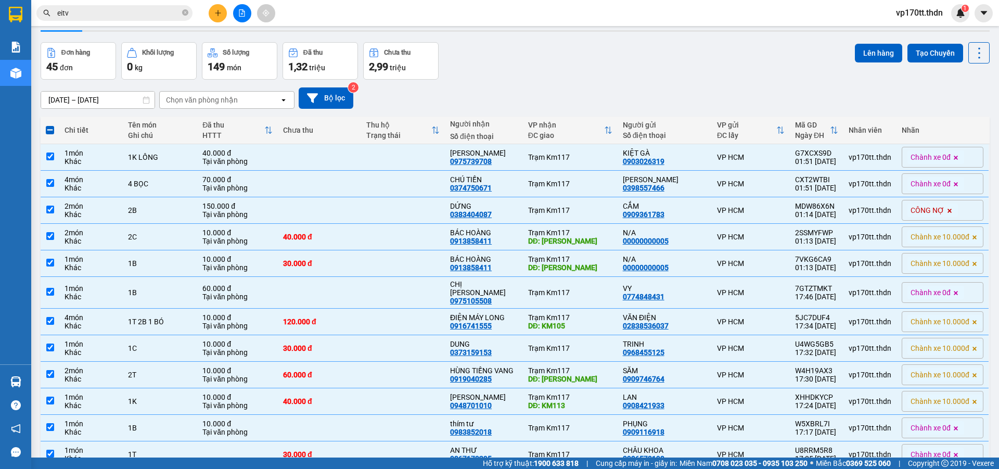
scroll to position [0, 0]
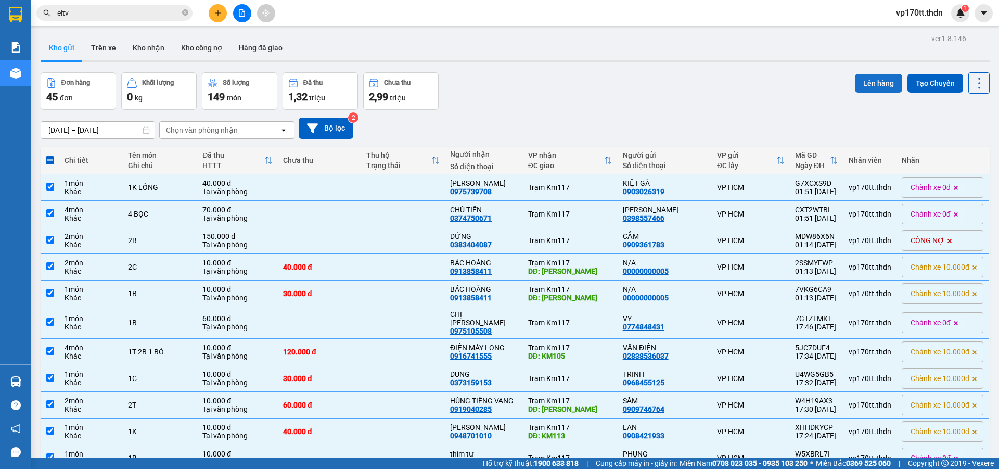
click at [854, 82] on button "Lên hàng" at bounding box center [877, 83] width 47 height 19
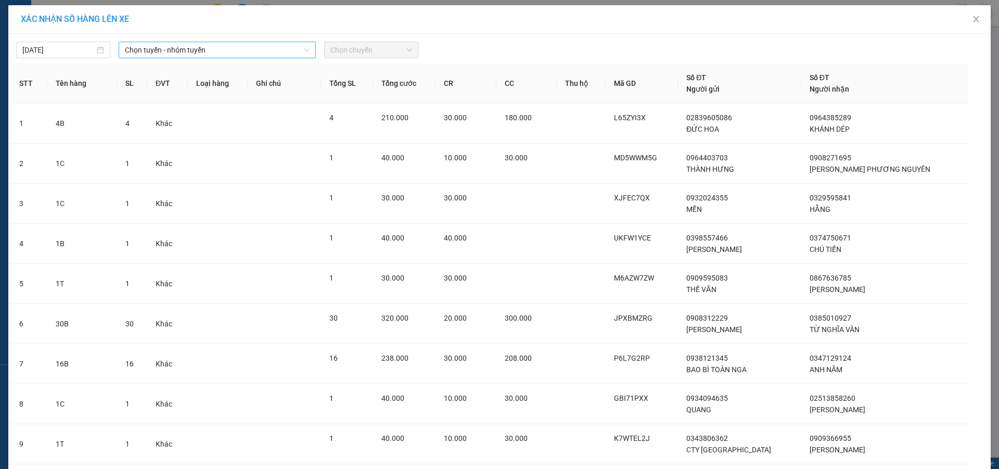
click at [167, 51] on span "Chọn tuyến - nhóm tuyến" at bounding box center [217, 50] width 185 height 16
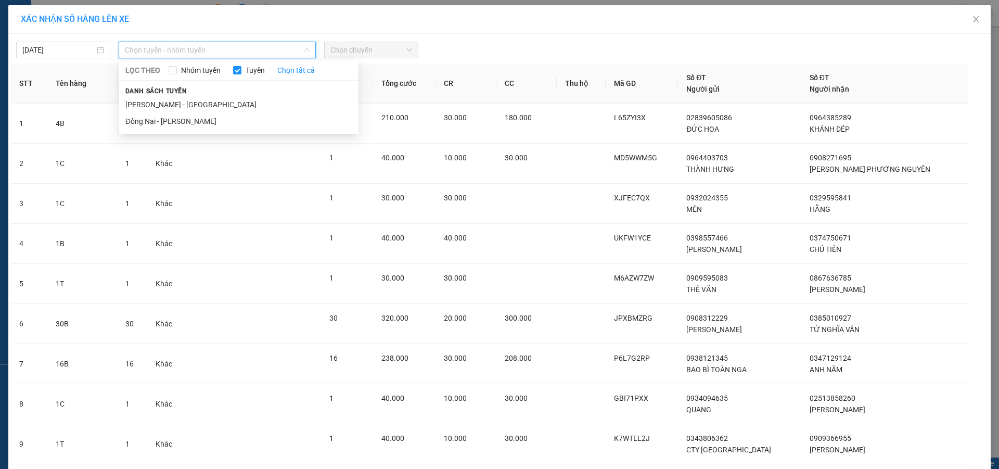
drag, startPoint x: 178, startPoint y: 99, endPoint x: 290, endPoint y: 69, distance: 115.7
click at [178, 99] on li "[PERSON_NAME] - [GEOGRAPHIC_DATA]" at bounding box center [238, 104] width 239 height 17
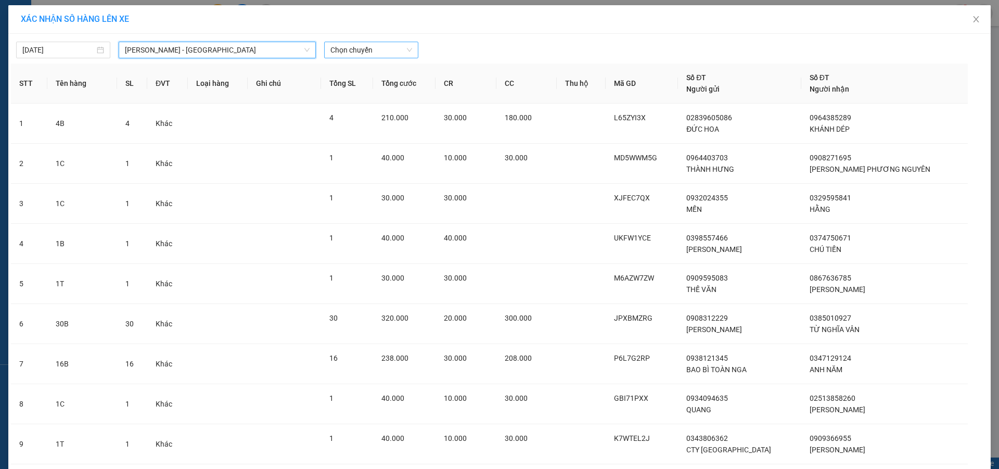
click at [325, 55] on div "Chọn chuyến" at bounding box center [371, 50] width 94 height 17
click at [342, 85] on div "00:00 (TC) - 60H-151.24" at bounding box center [367, 87] width 81 height 11
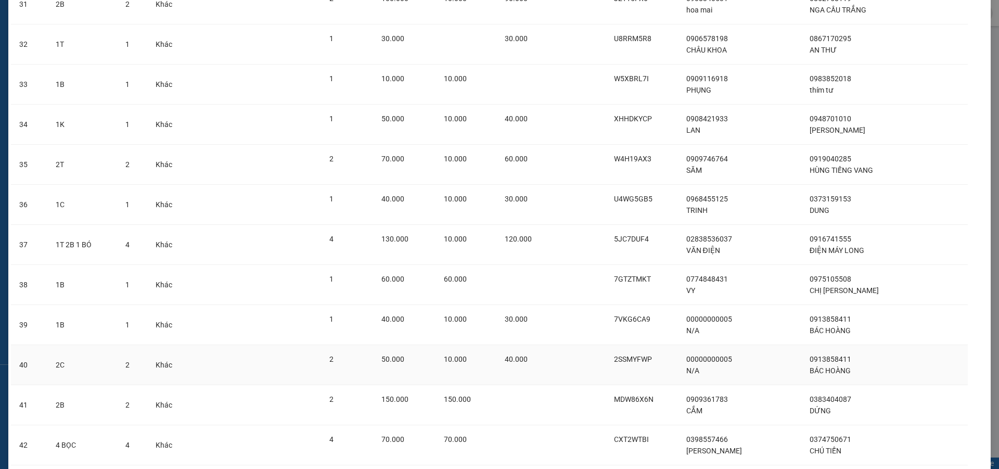
scroll to position [1439, 0]
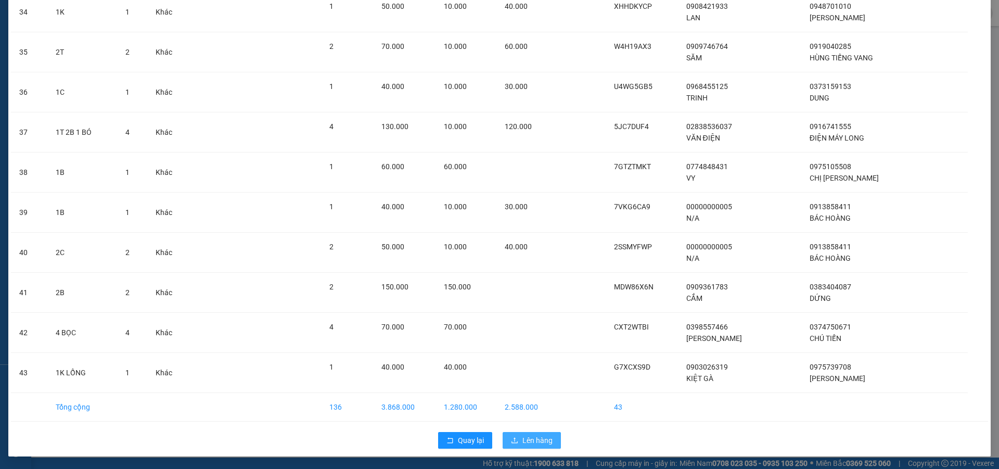
click at [529, 441] on span "Lên hàng" at bounding box center [537, 439] width 30 height 11
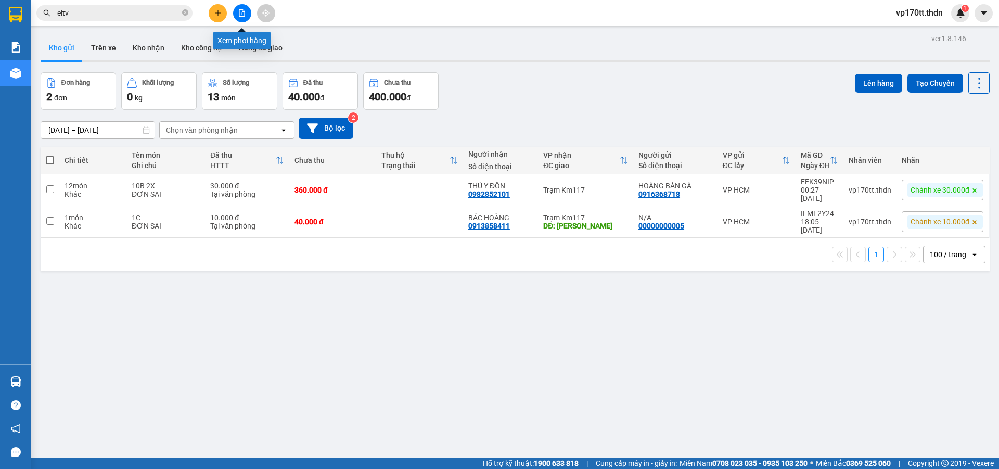
click at [242, 18] on button at bounding box center [242, 13] width 18 height 18
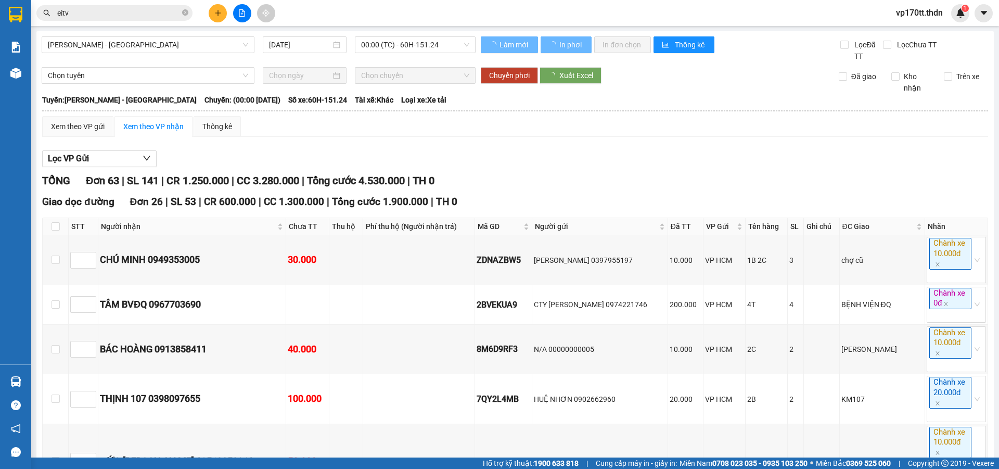
type input "[DATE]"
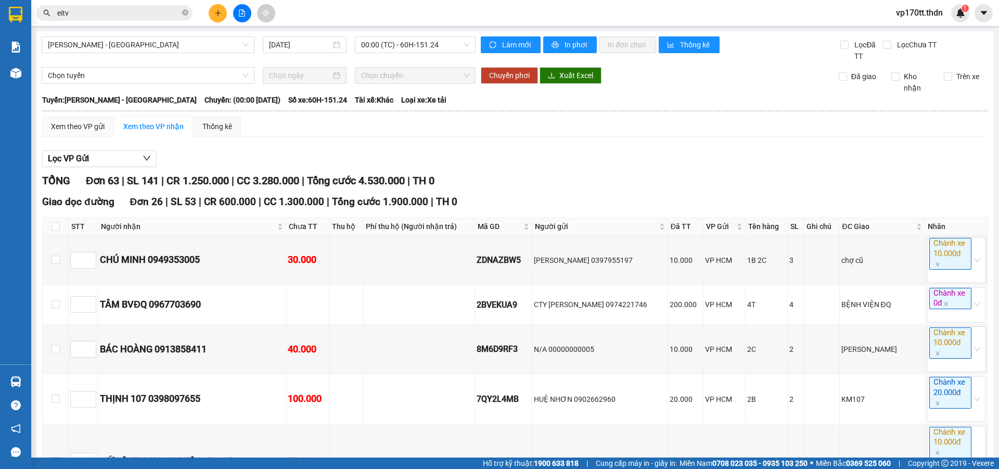
click at [290, 49] on input "[DATE]" at bounding box center [300, 44] width 62 height 11
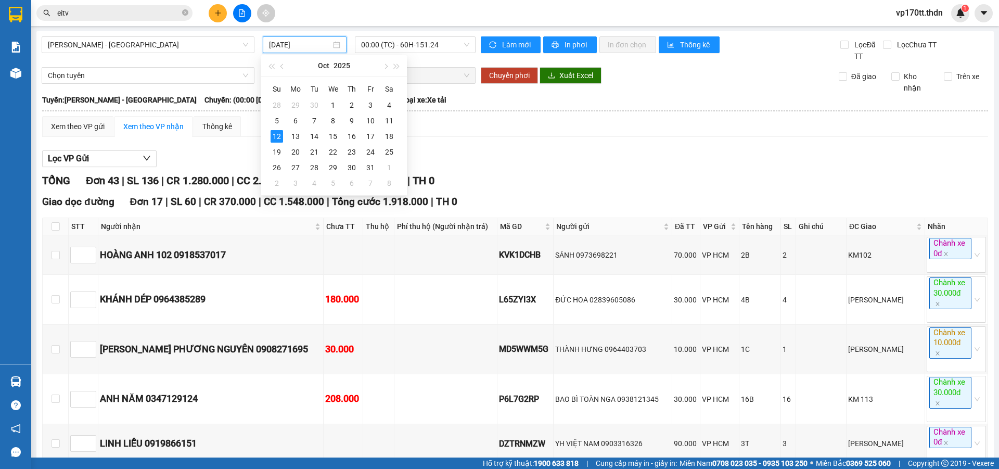
click at [631, 164] on div "Lọc VP Gửi" at bounding box center [514, 158] width 945 height 17
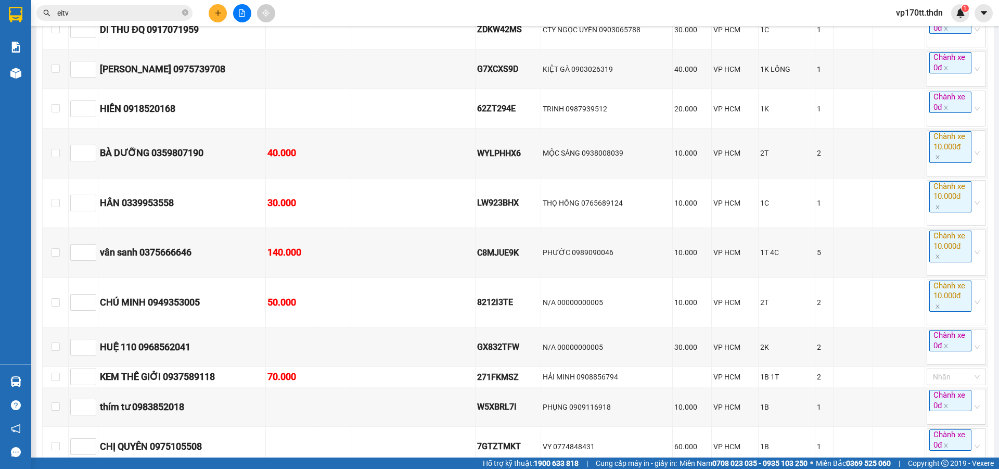
scroll to position [1929, 0]
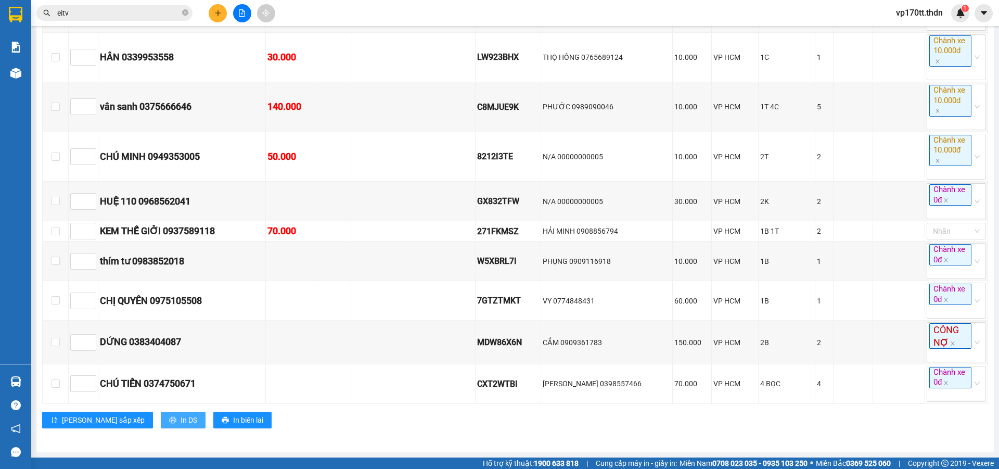
click at [169, 418] on icon "printer" at bounding box center [172, 419] width 7 height 7
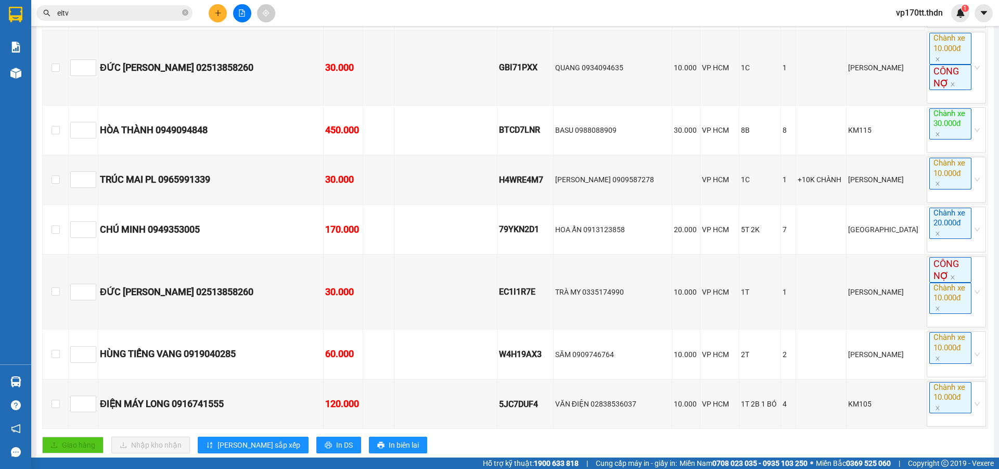
scroll to position [889, 0]
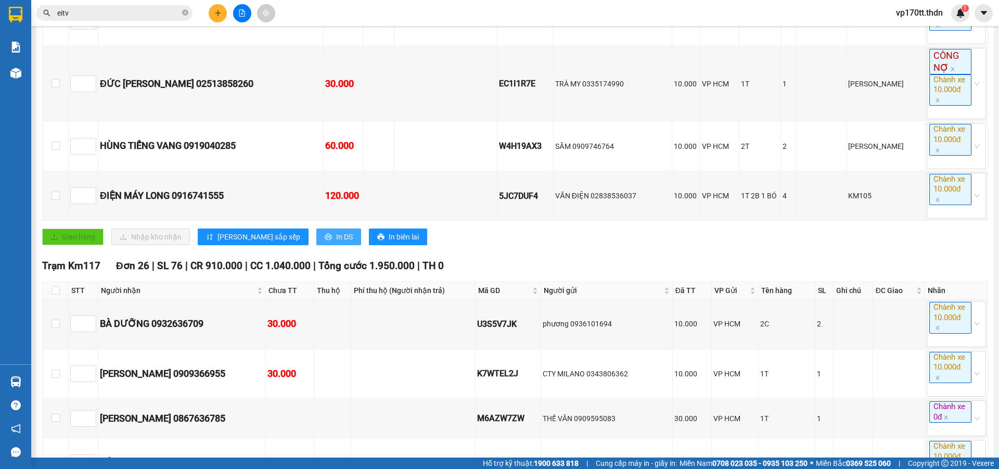
click at [336, 238] on span "In DS" at bounding box center [344, 236] width 17 height 11
